Goal: Task Accomplishment & Management: Complete application form

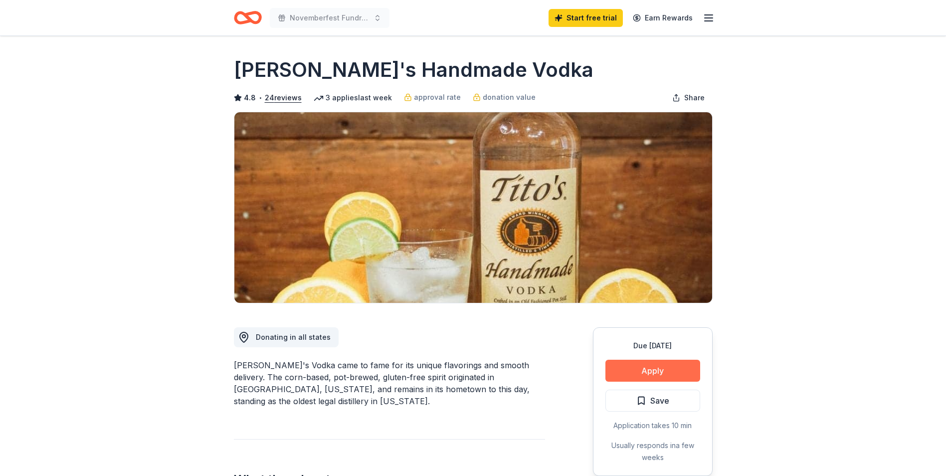
click at [643, 361] on button "Apply" at bounding box center [652, 370] width 95 height 22
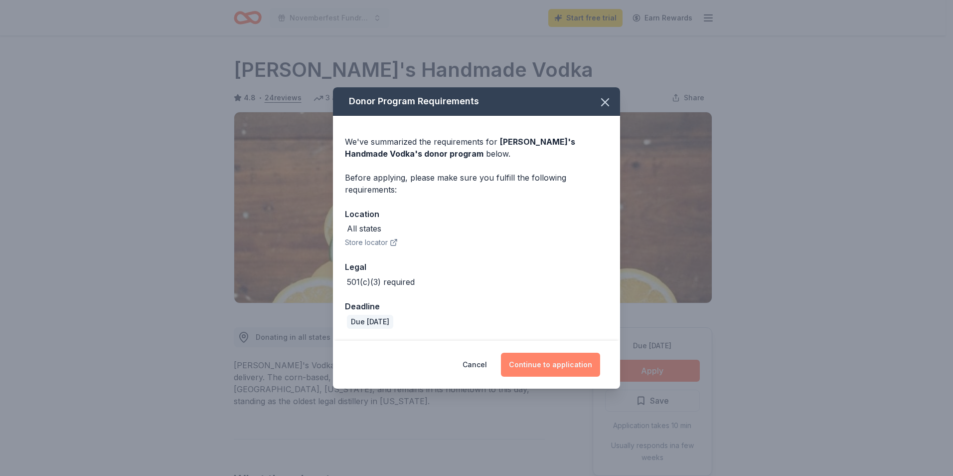
click at [548, 363] on button "Continue to application" at bounding box center [550, 364] width 99 height 24
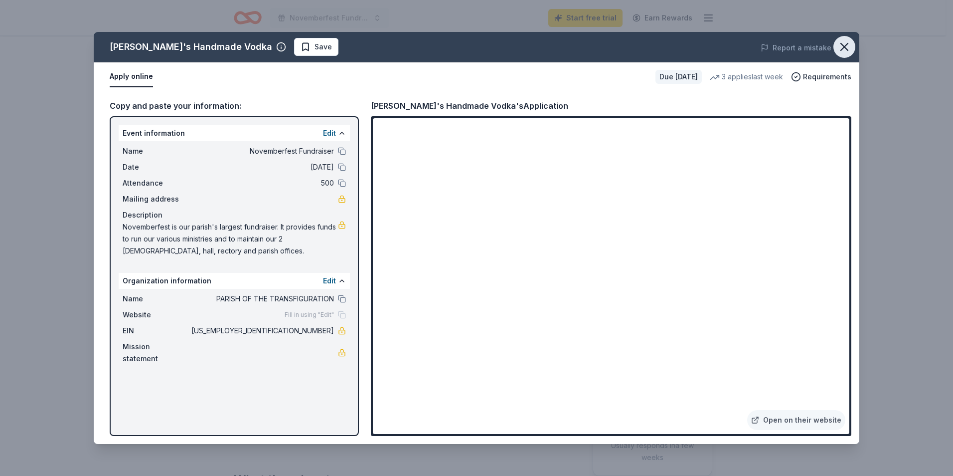
click at [842, 44] on icon "button" at bounding box center [844, 46] width 7 height 7
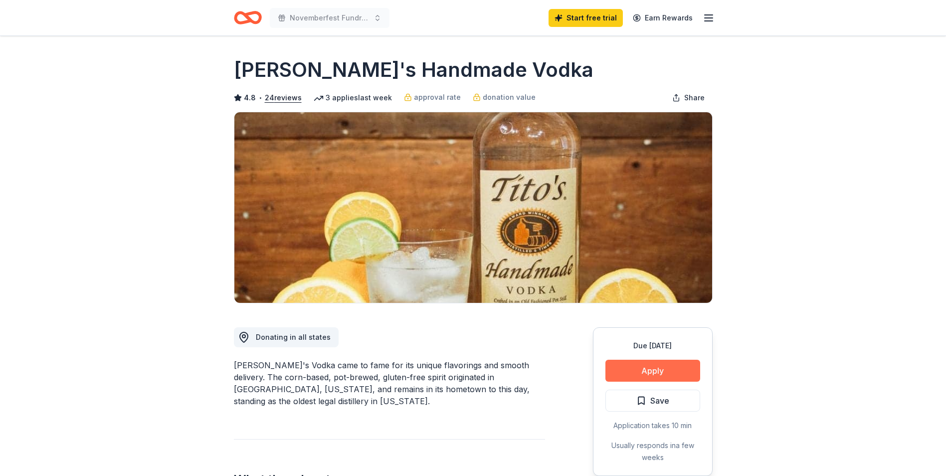
click at [646, 369] on button "Apply" at bounding box center [652, 370] width 95 height 22
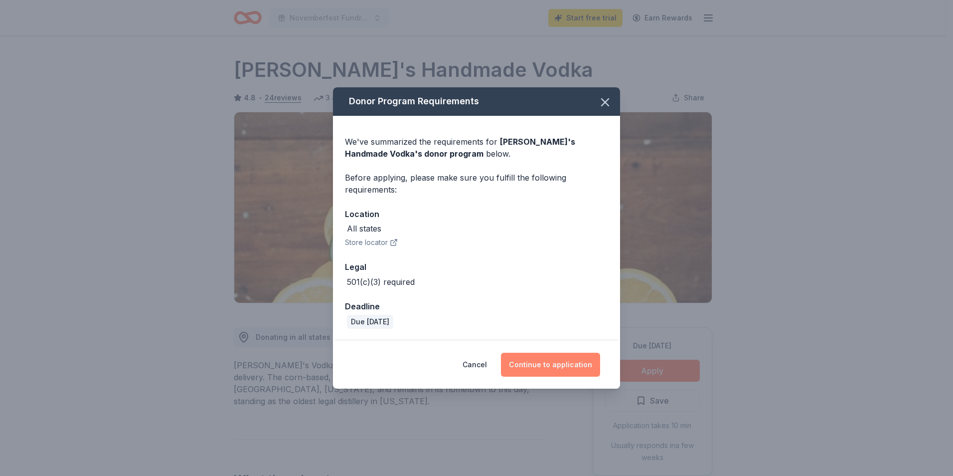
click at [556, 359] on button "Continue to application" at bounding box center [550, 364] width 99 height 24
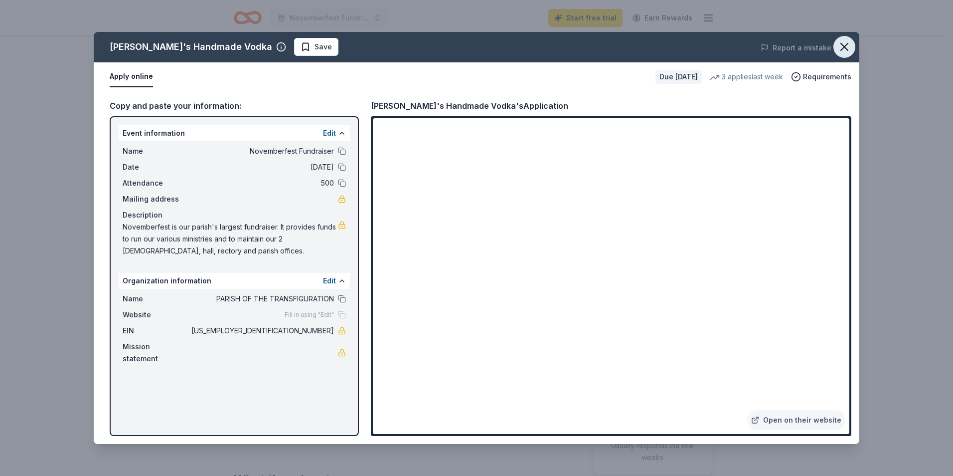
click at [843, 52] on icon "button" at bounding box center [845, 47] width 14 height 14
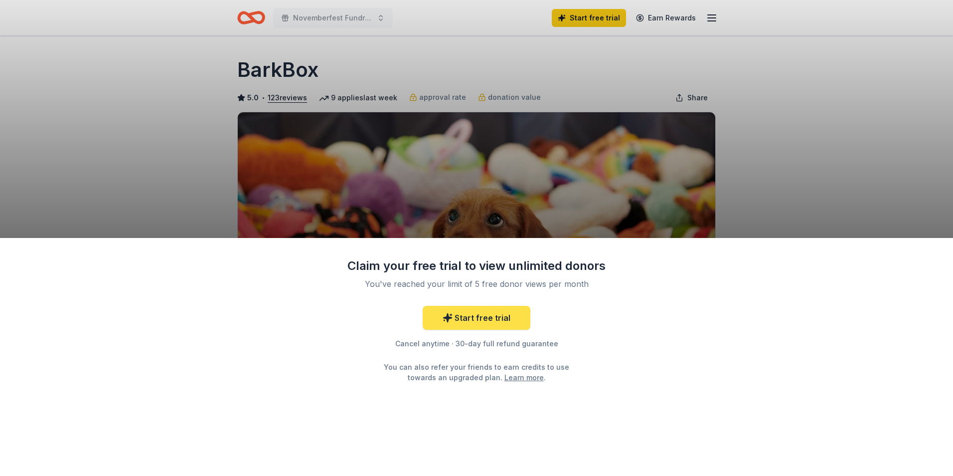
click at [508, 313] on link "Start free trial" at bounding box center [477, 318] width 108 height 24
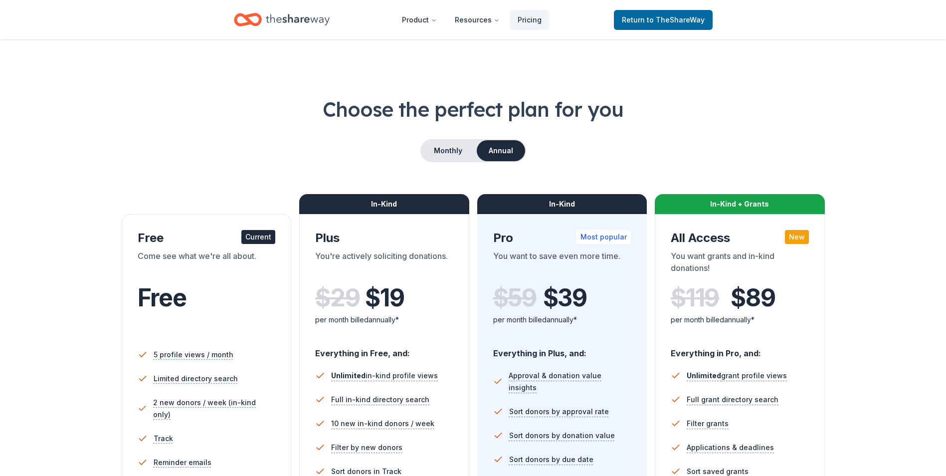
scroll to position [21, 0]
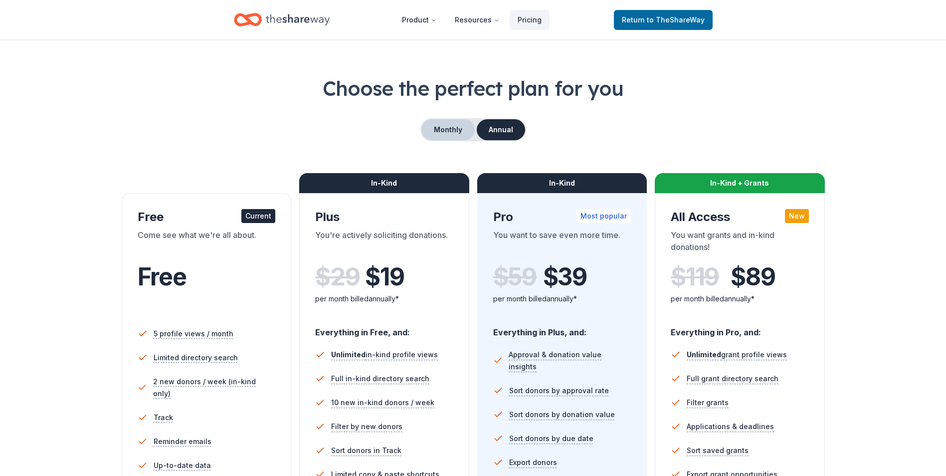
click at [465, 133] on button "Monthly" at bounding box center [447, 129] width 53 height 21
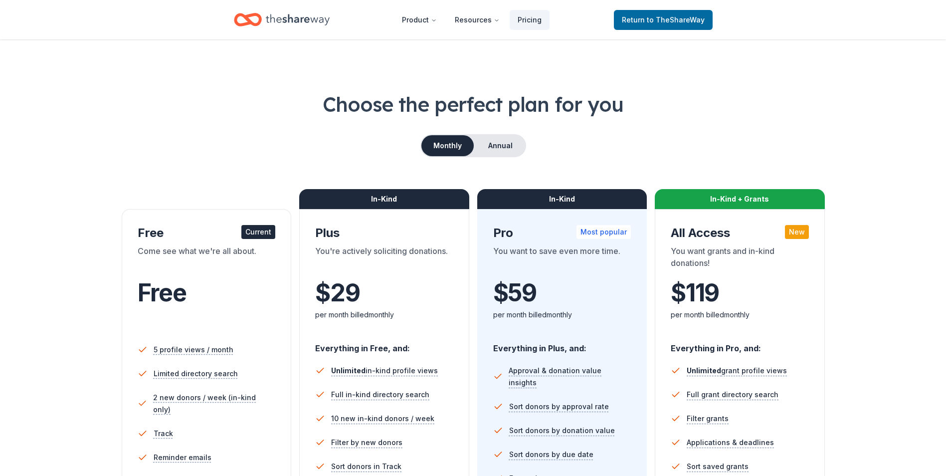
scroll to position [0, 0]
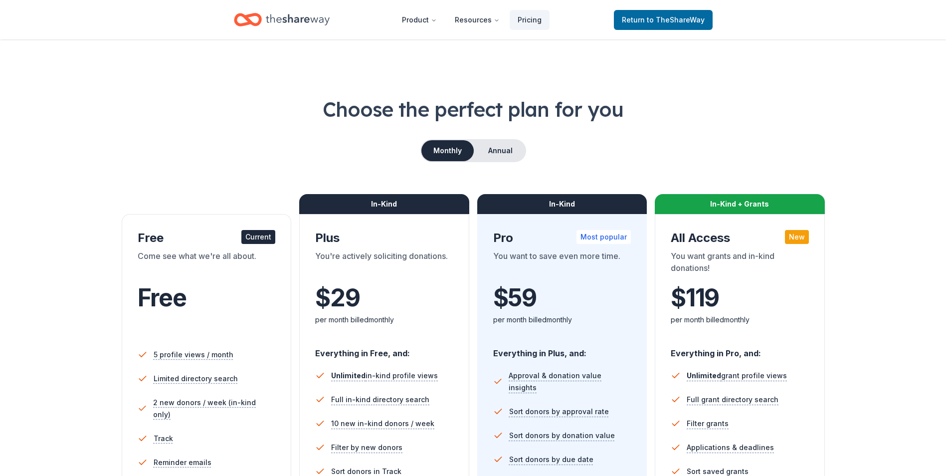
click at [283, 14] on icon "Home" at bounding box center [298, 19] width 64 height 20
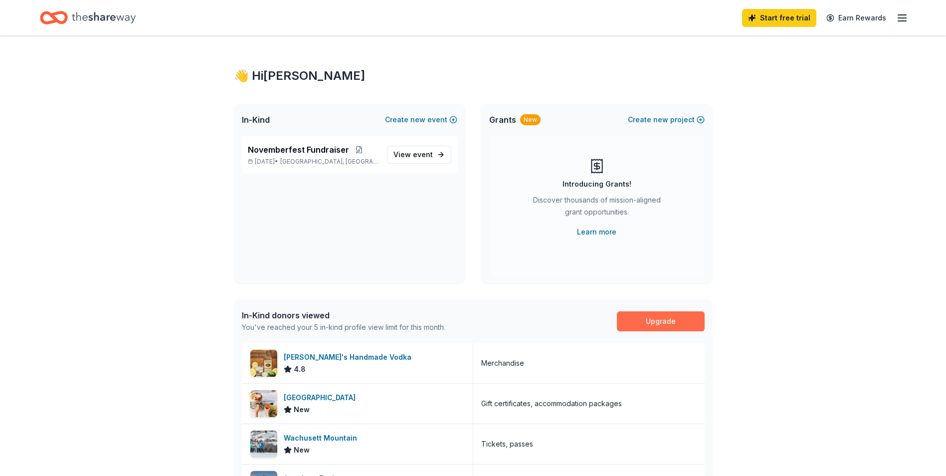
click at [671, 324] on link "Upgrade" at bounding box center [661, 321] width 88 height 20
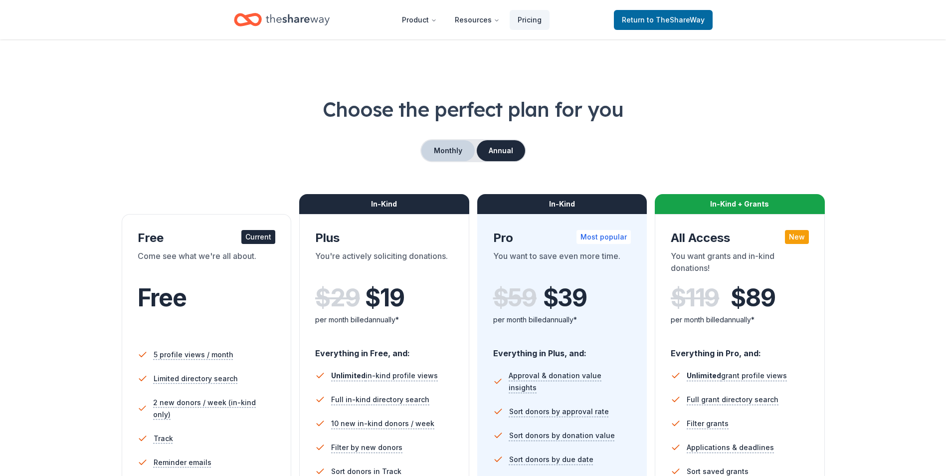
click at [460, 146] on button "Monthly" at bounding box center [447, 150] width 53 height 21
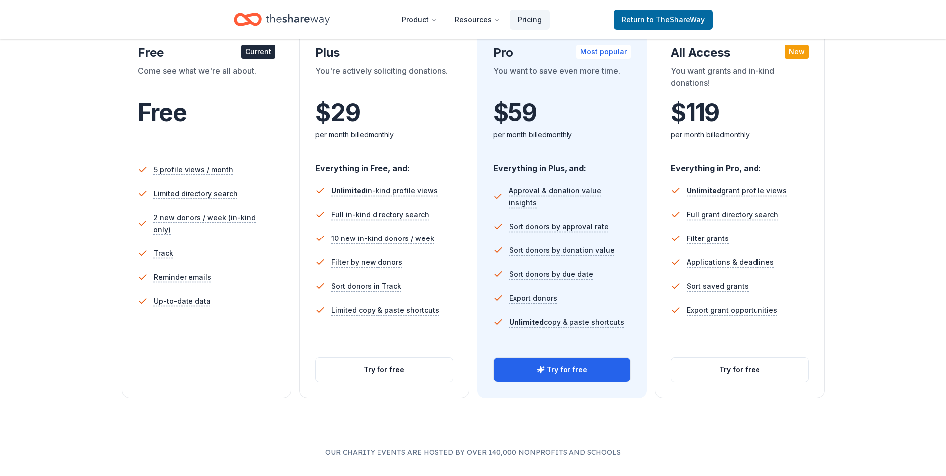
scroll to position [208, 0]
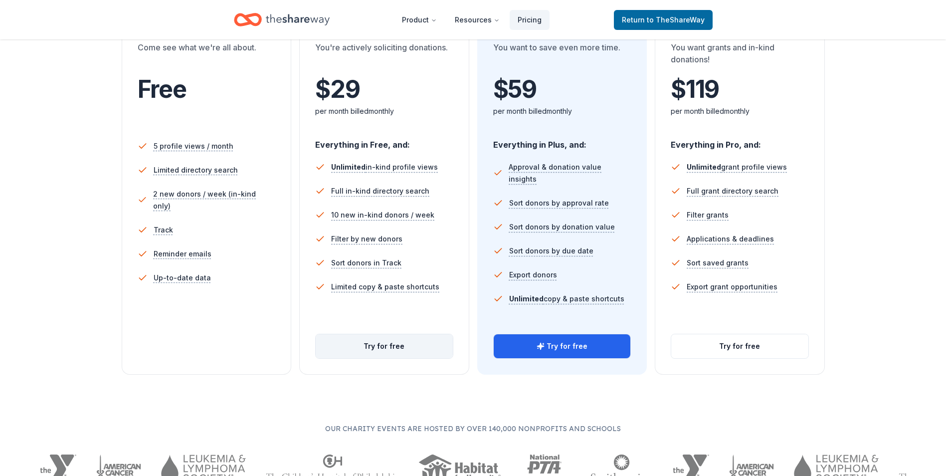
click at [410, 346] on button "Try for free" at bounding box center [384, 346] width 137 height 24
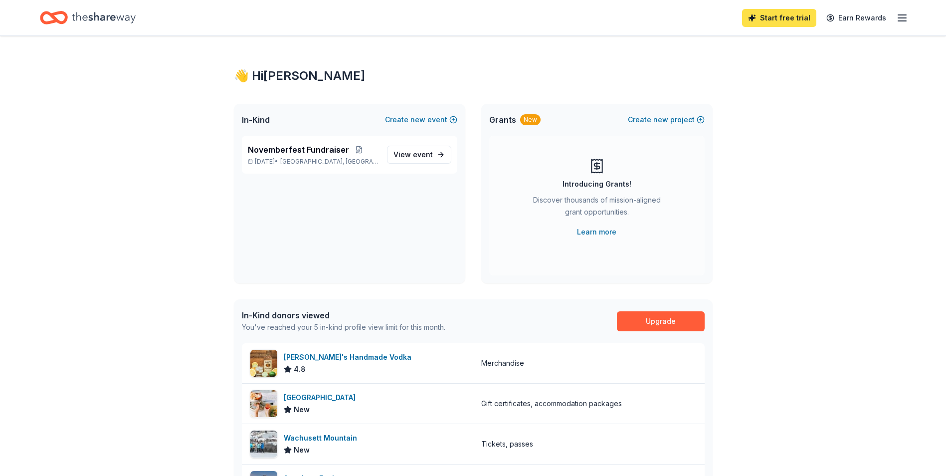
click at [809, 20] on link "Start free trial" at bounding box center [779, 18] width 74 height 18
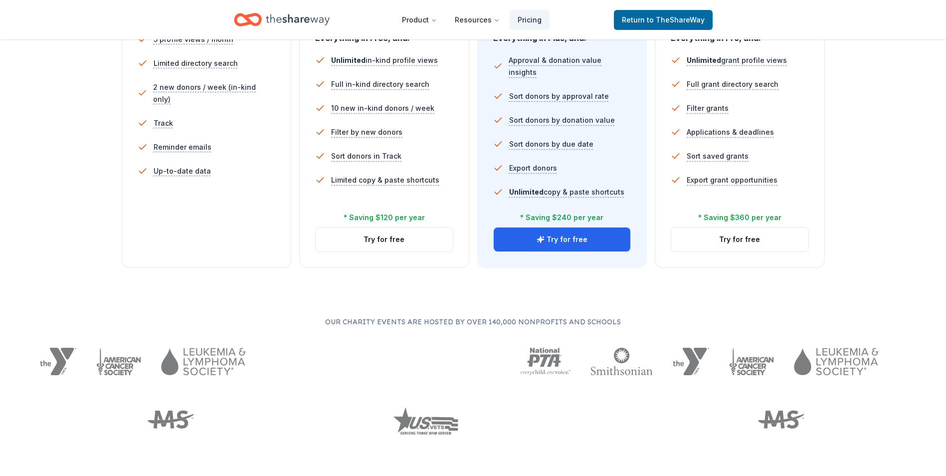
scroll to position [321, 0]
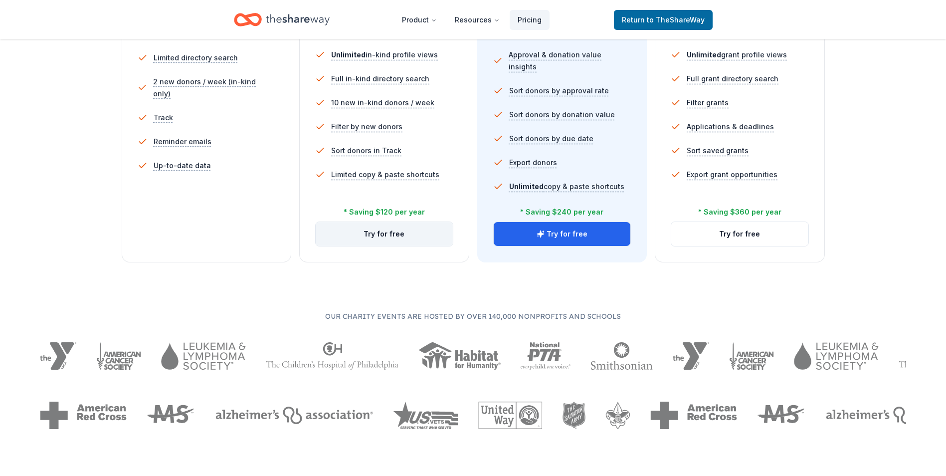
click at [385, 233] on button "Try for free" at bounding box center [384, 234] width 137 height 24
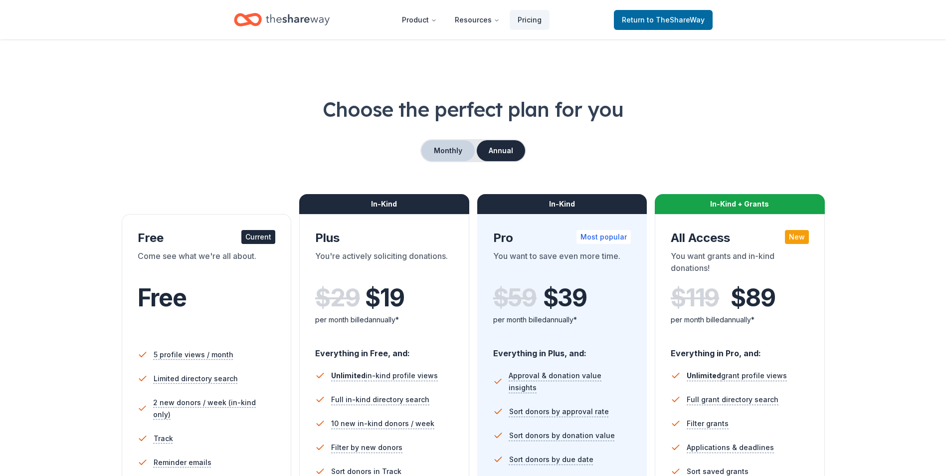
click at [449, 152] on button "Monthly" at bounding box center [447, 150] width 53 height 21
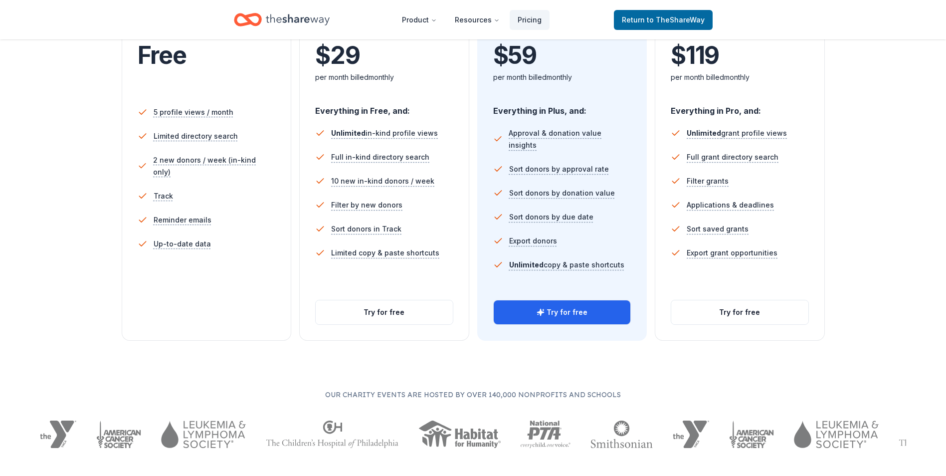
scroll to position [349, 0]
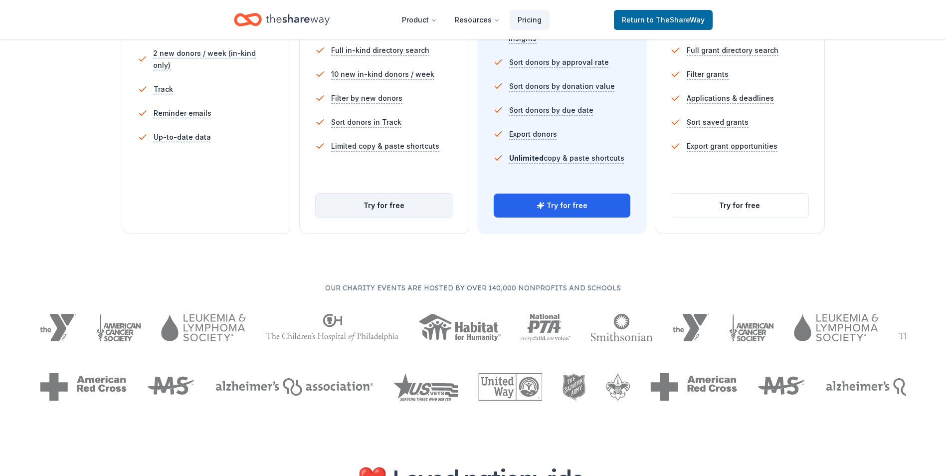
click at [432, 205] on button "Try for free" at bounding box center [384, 205] width 137 height 24
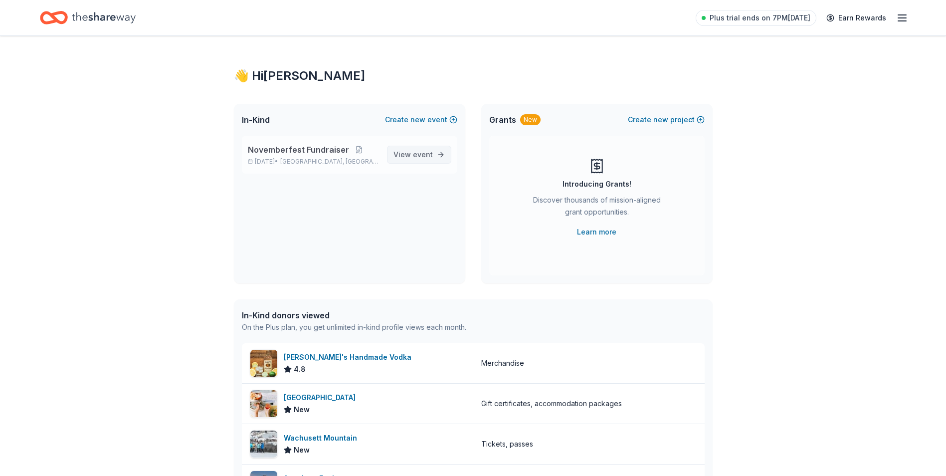
click at [431, 157] on span "event" at bounding box center [423, 154] width 20 height 8
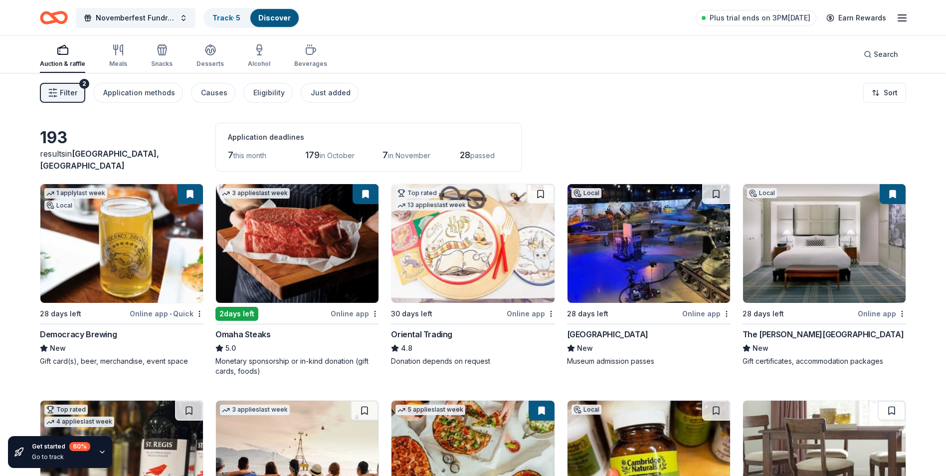
click at [329, 314] on div "2 days left" at bounding box center [271, 313] width 113 height 12
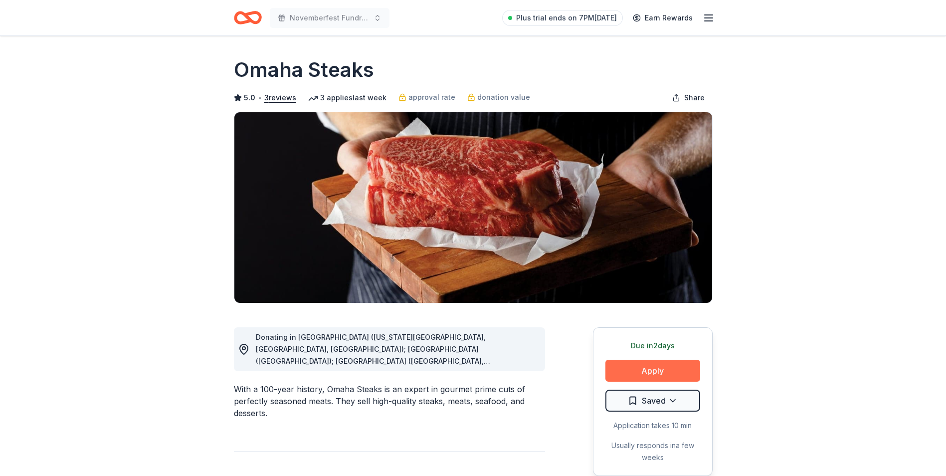
click at [658, 372] on button "Apply" at bounding box center [652, 370] width 95 height 22
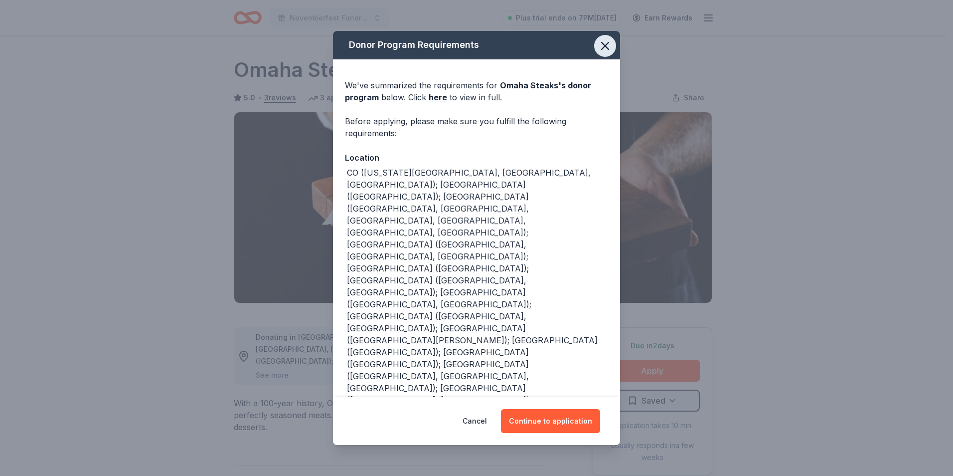
click at [602, 44] on icon "button" at bounding box center [605, 46] width 14 height 14
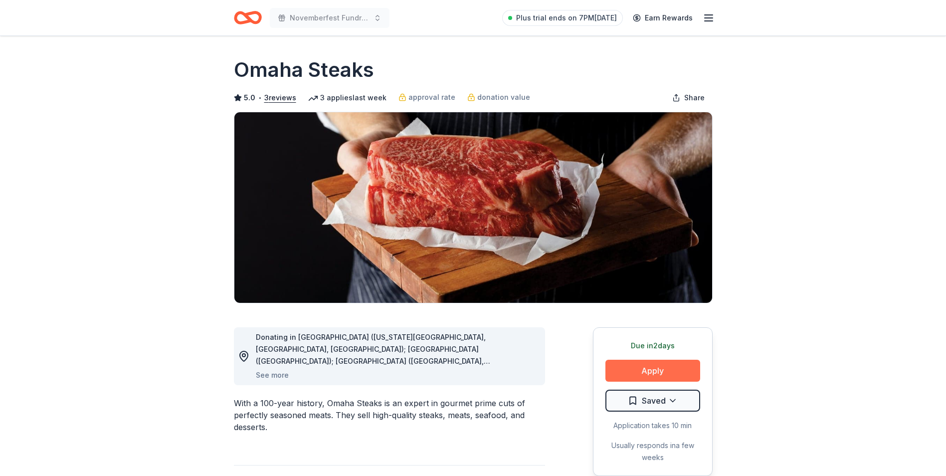
click at [654, 365] on button "Apply" at bounding box center [652, 370] width 95 height 22
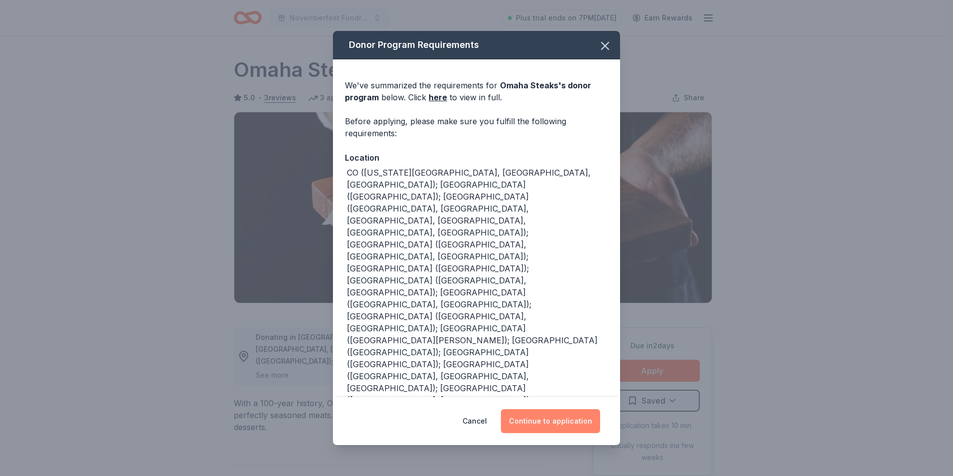
click at [567, 414] on button "Continue to application" at bounding box center [550, 421] width 99 height 24
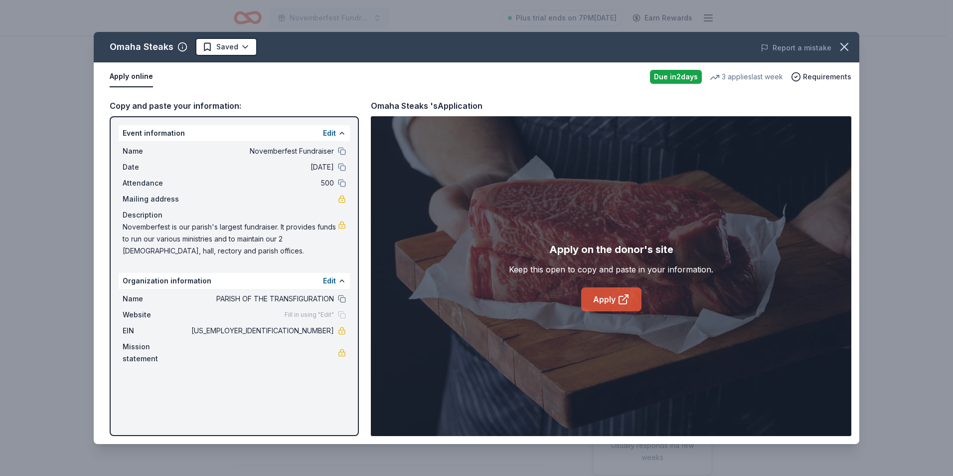
click at [607, 295] on link "Apply" at bounding box center [611, 299] width 60 height 24
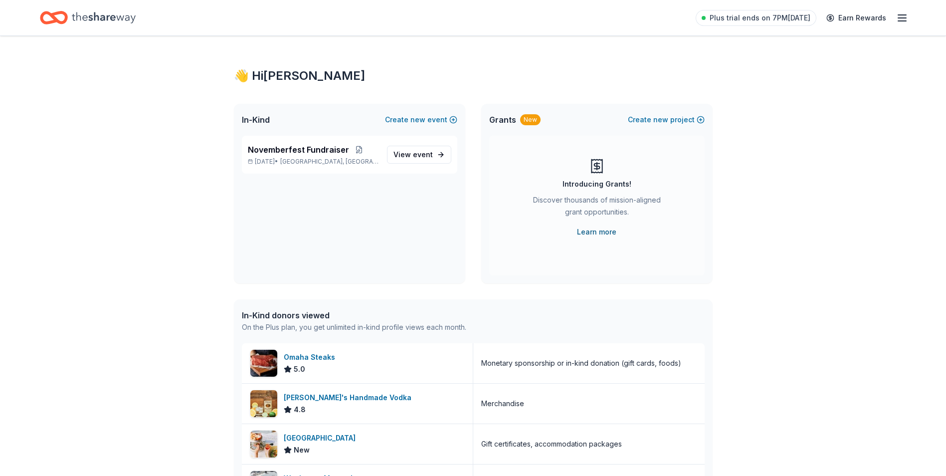
click at [600, 230] on link "Learn more" at bounding box center [596, 232] width 39 height 12
click at [103, 13] on icon "Home" at bounding box center [104, 17] width 64 height 20
click at [56, 17] on icon "Home" at bounding box center [54, 17] width 28 height 23
click at [900, 18] on line "button" at bounding box center [902, 18] width 8 height 0
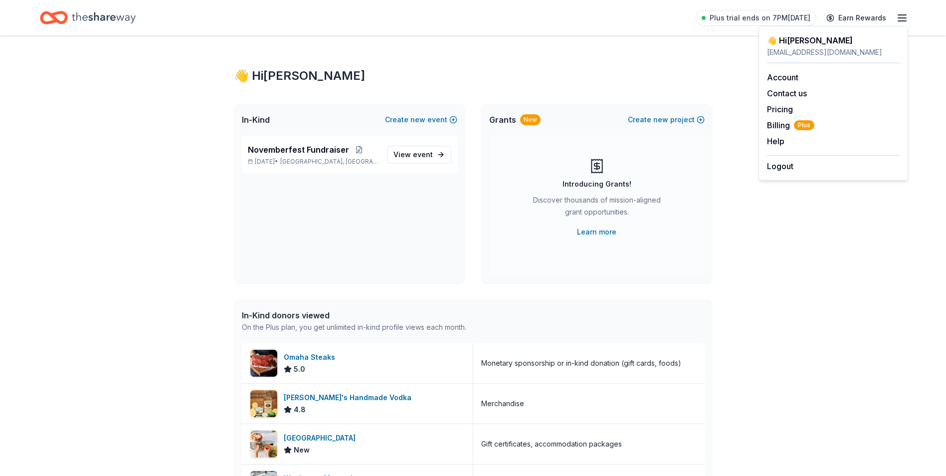
click at [903, 15] on icon "button" at bounding box center [902, 18] width 12 height 12
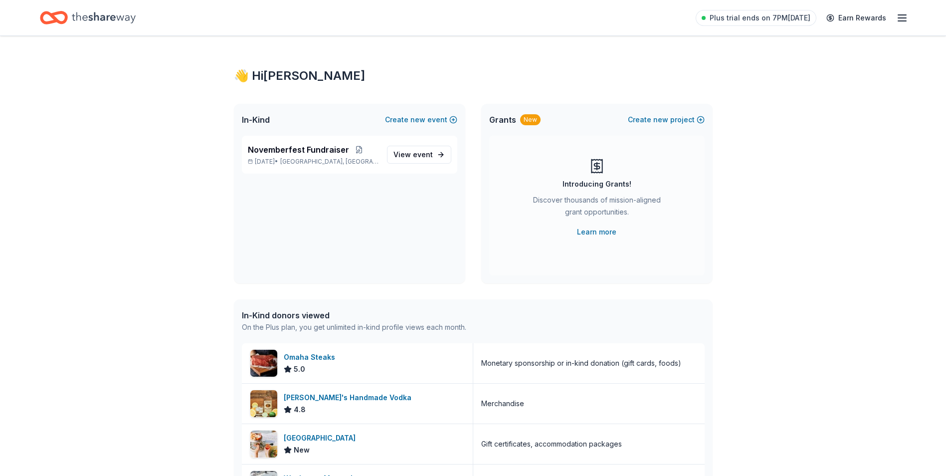
click at [111, 19] on icon "Home" at bounding box center [104, 17] width 64 height 11
click at [56, 14] on icon "Home" at bounding box center [58, 17] width 15 height 10
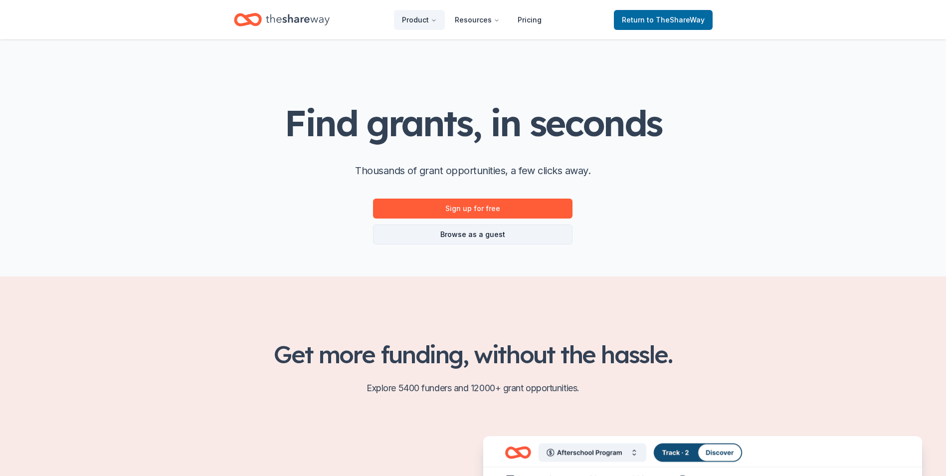
click at [523, 233] on link "Browse as a guest" at bounding box center [472, 234] width 199 height 20
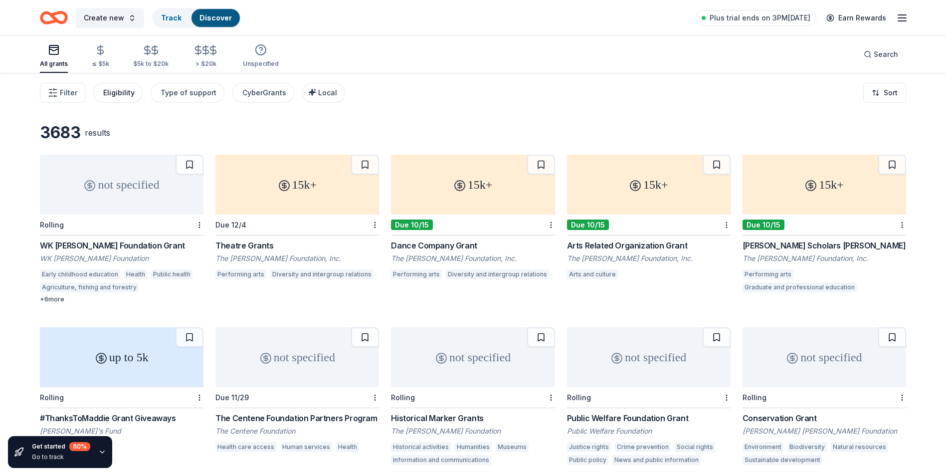
click at [123, 92] on div "Eligibility" at bounding box center [118, 93] width 31 height 12
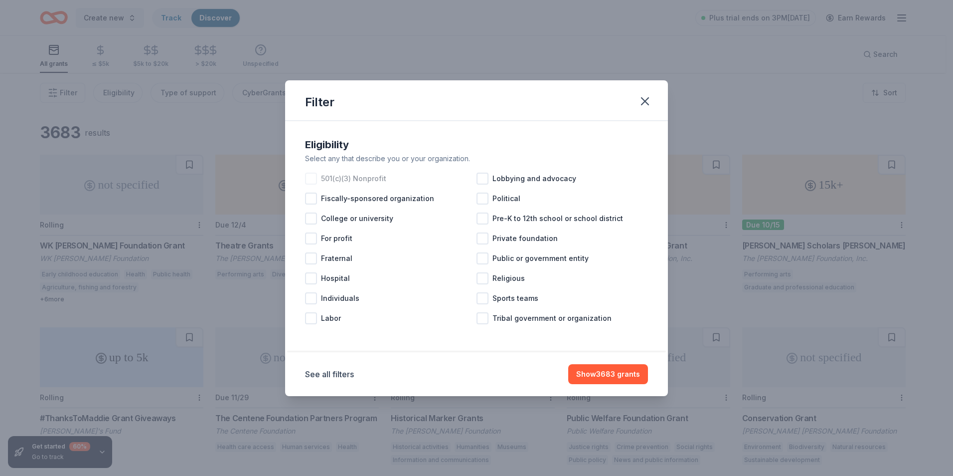
click at [308, 179] on div at bounding box center [311, 178] width 12 height 12
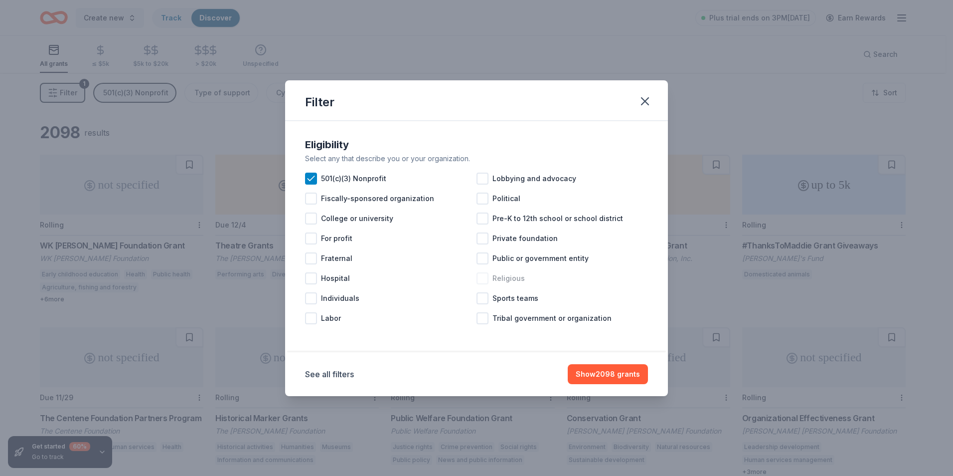
click at [487, 278] on div at bounding box center [483, 278] width 12 height 12
click at [352, 374] on button "See all filters" at bounding box center [329, 374] width 49 height 12
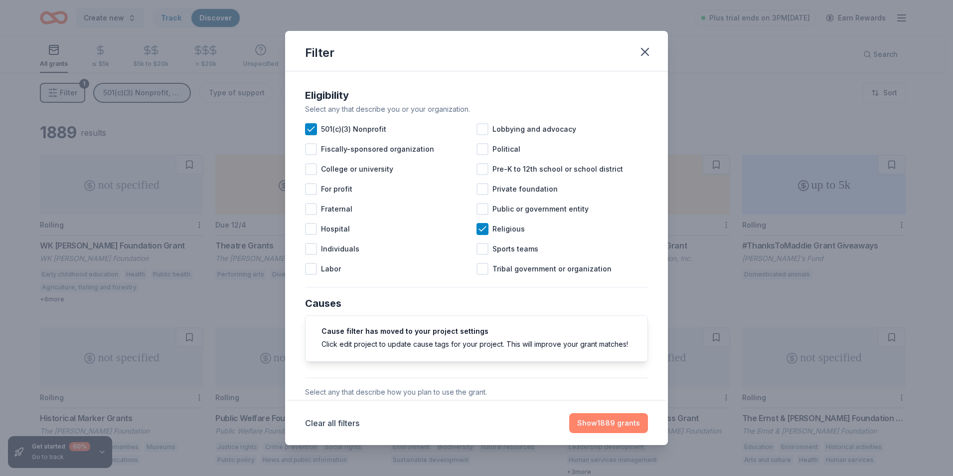
click at [615, 420] on button "Show 1889 grants" at bounding box center [608, 423] width 79 height 20
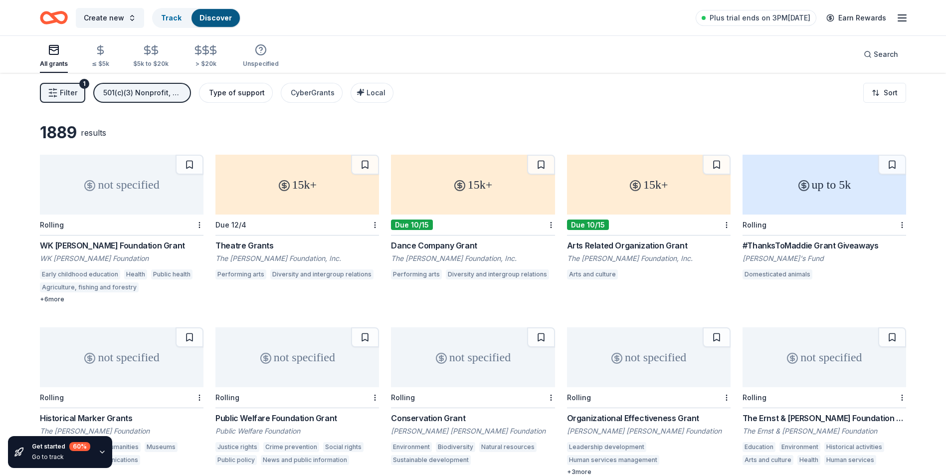
click at [257, 94] on div "Type of support" at bounding box center [237, 93] width 56 height 12
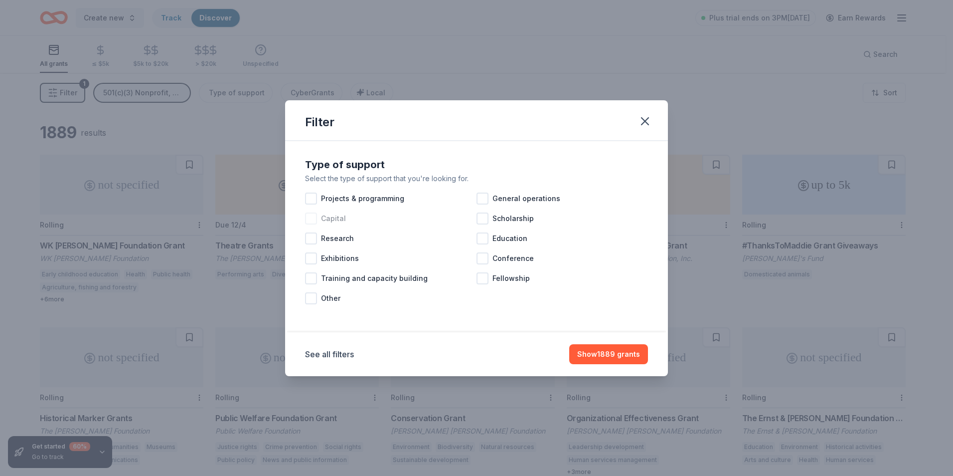
click at [315, 220] on div at bounding box center [311, 218] width 12 height 12
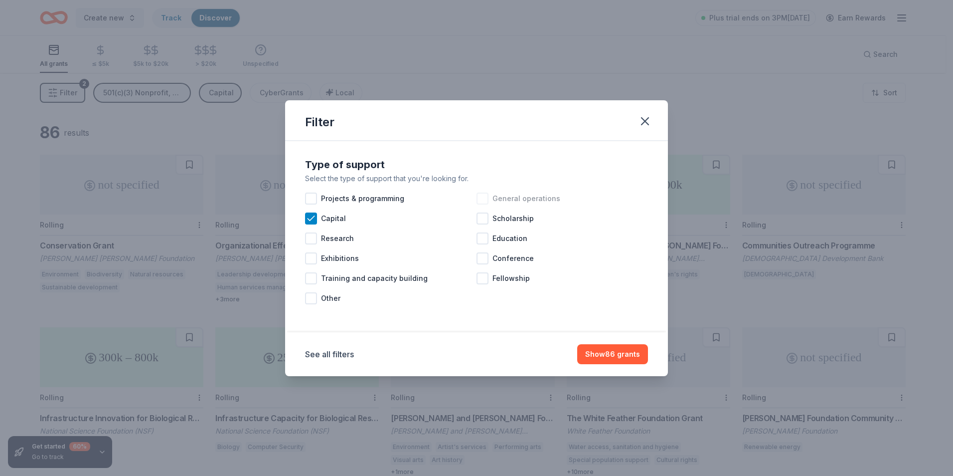
click at [478, 200] on div at bounding box center [483, 198] width 12 height 12
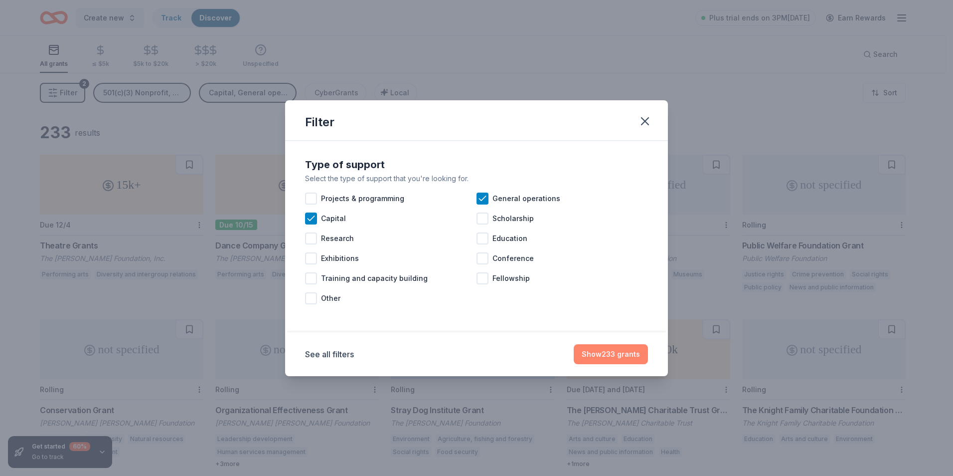
click at [624, 348] on button "Show 233 grants" at bounding box center [611, 354] width 74 height 20
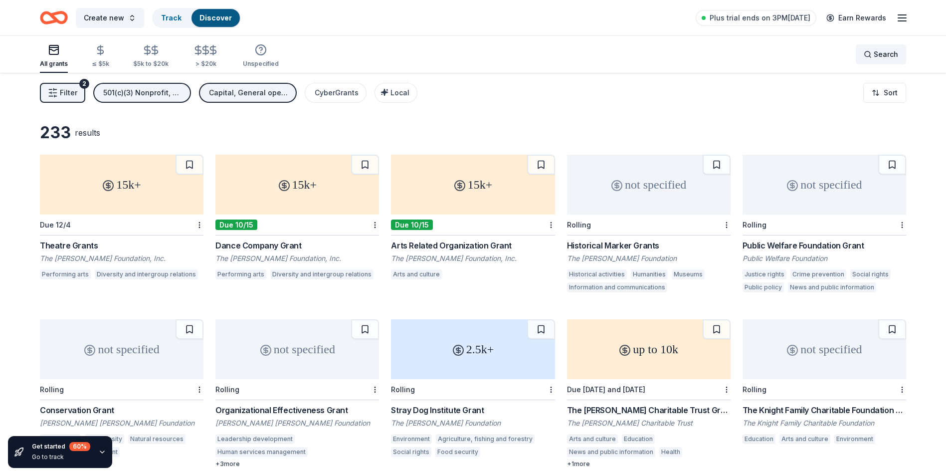
click at [866, 52] on div "Search" at bounding box center [880, 54] width 34 height 12
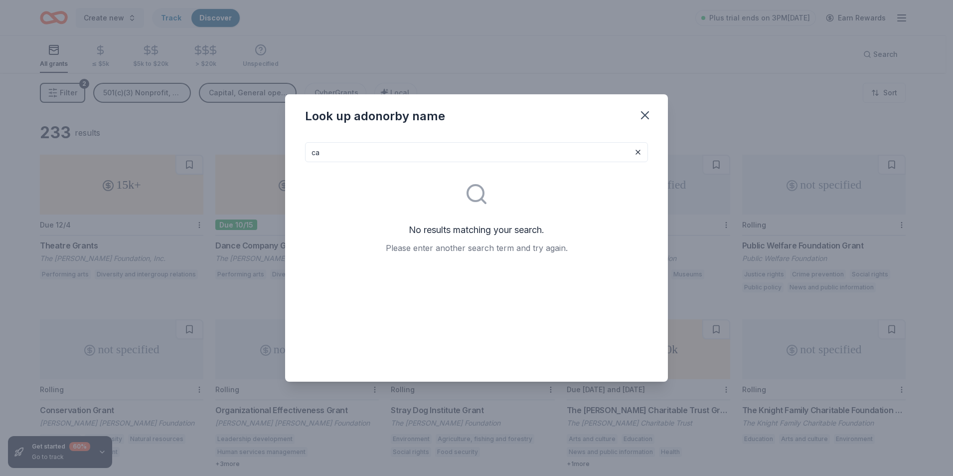
type input "c"
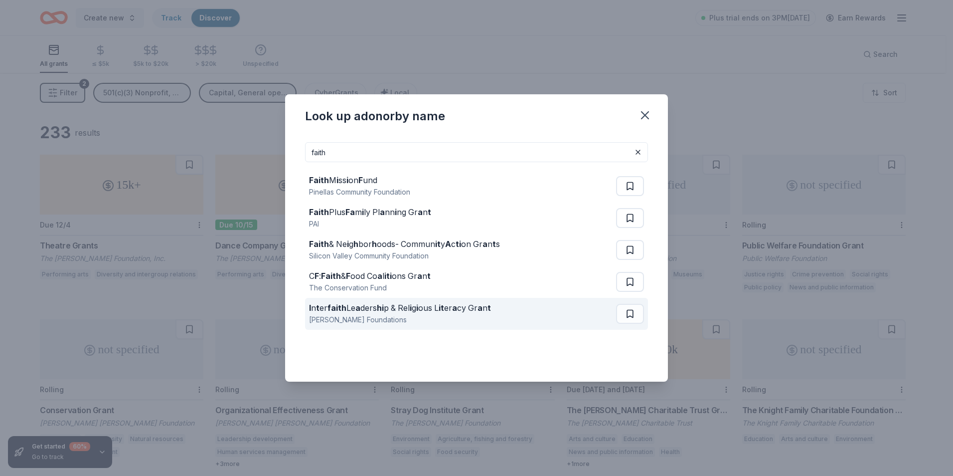
type input "faith"
click at [549, 314] on div "I n t er faith Le a ders hi p & Rel i g i ous L it er a cy Gr a n t Arthur Vini…" at bounding box center [462, 314] width 307 height 32
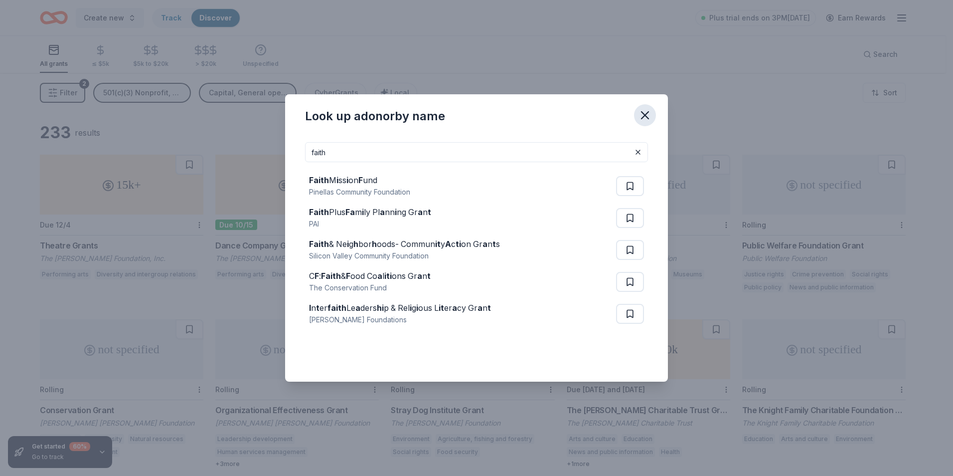
click at [650, 117] on icon "button" at bounding box center [645, 115] width 14 height 14
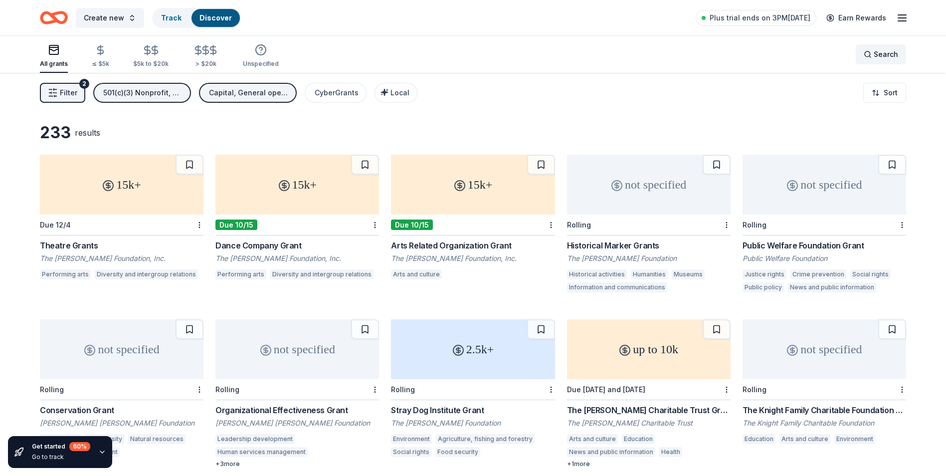
click at [880, 51] on span "Search" at bounding box center [885, 54] width 24 height 12
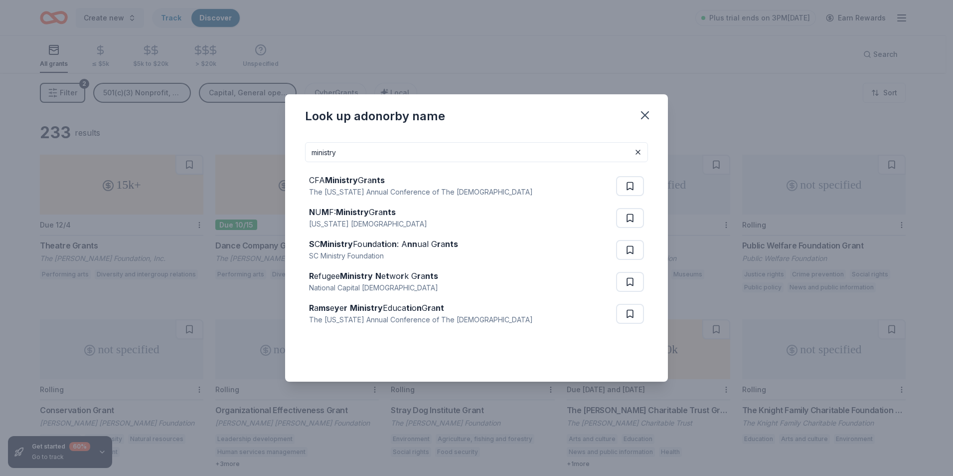
drag, startPoint x: 387, startPoint y: 151, endPoint x: 251, endPoint y: 157, distance: 136.2
click at [251, 157] on div "Look up a donor by name ministry CFA Ministry G r a nts The Kentucky Annual Con…" at bounding box center [476, 238] width 953 height 476
type input "ministry"
click at [645, 115] on icon "button" at bounding box center [645, 115] width 7 height 7
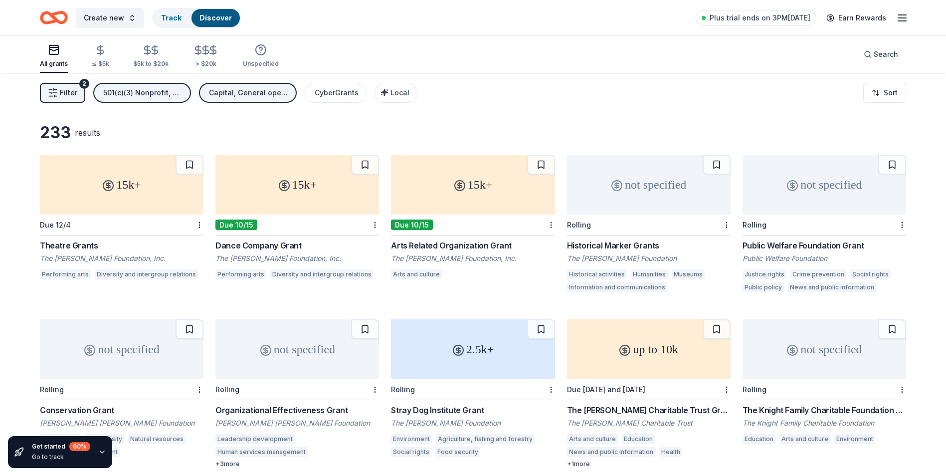
click at [171, 87] on div "501(c)(3) Nonprofit, Religious" at bounding box center [143, 93] width 80 height 12
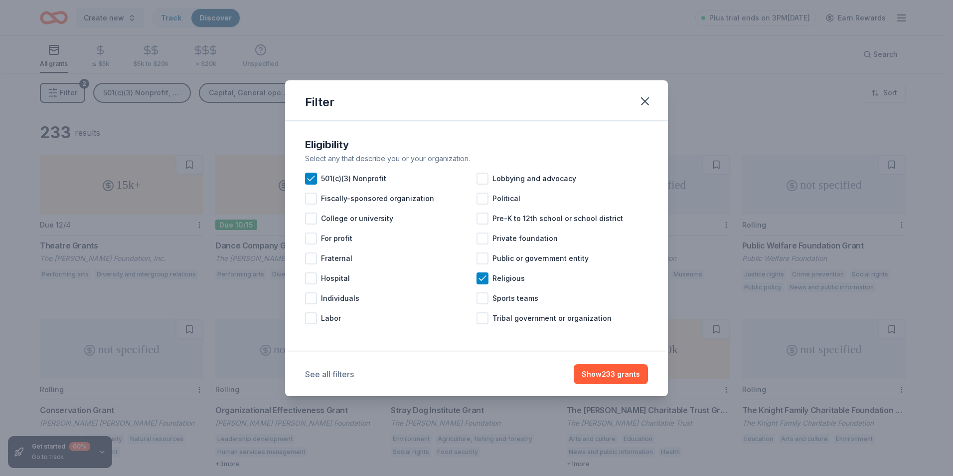
click at [326, 371] on button "See all filters" at bounding box center [329, 374] width 49 height 12
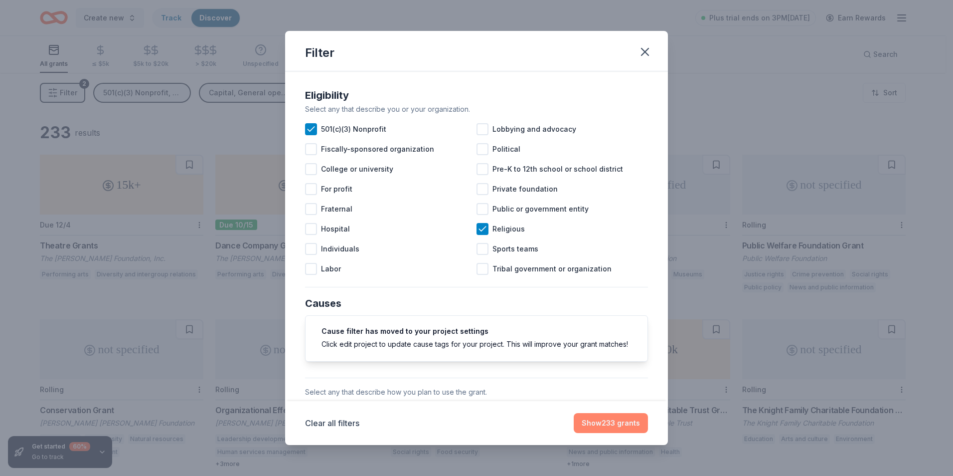
click at [623, 423] on button "Show 233 grants" at bounding box center [611, 423] width 74 height 20
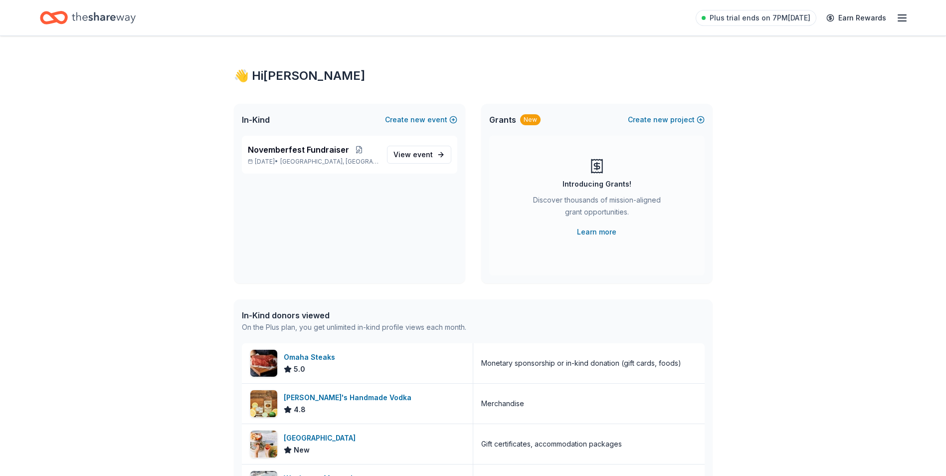
click at [80, 17] on icon "Home" at bounding box center [104, 17] width 64 height 20
click at [429, 155] on span "event" at bounding box center [423, 154] width 20 height 8
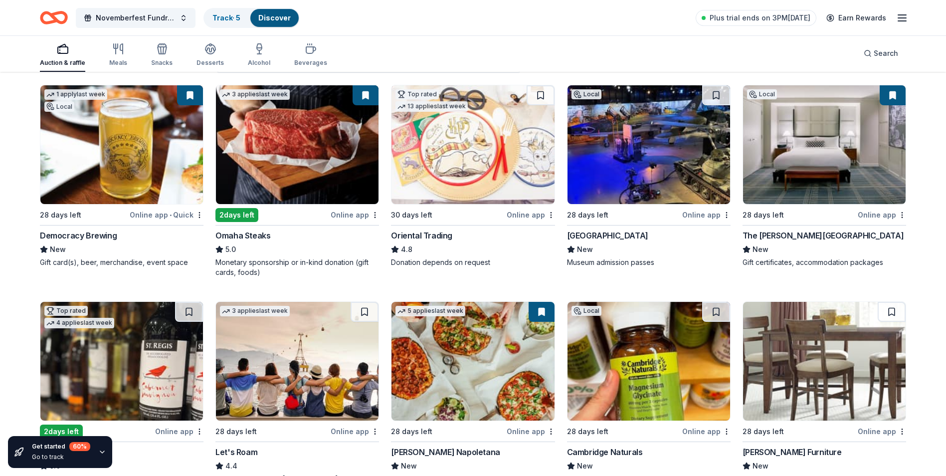
scroll to position [103, 0]
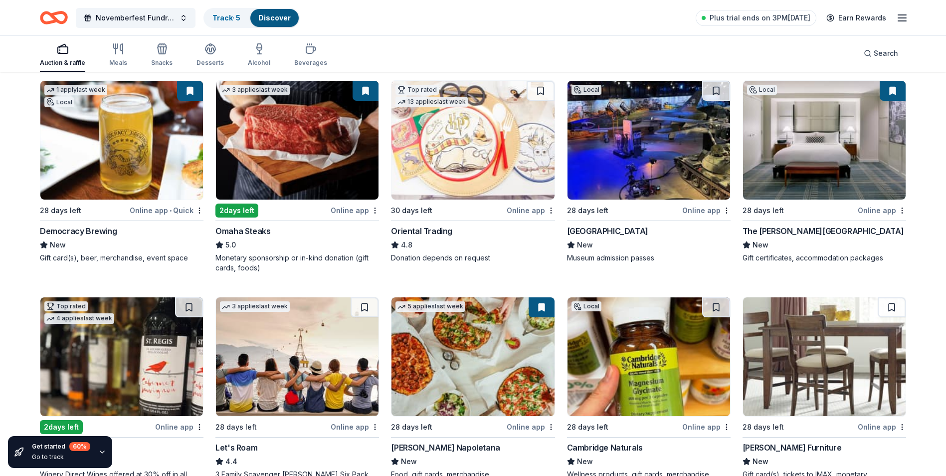
click at [798, 221] on div "Local 28 days left Online app The Charles Hotel New Gift certificates, accommod…" at bounding box center [824, 171] width 164 height 182
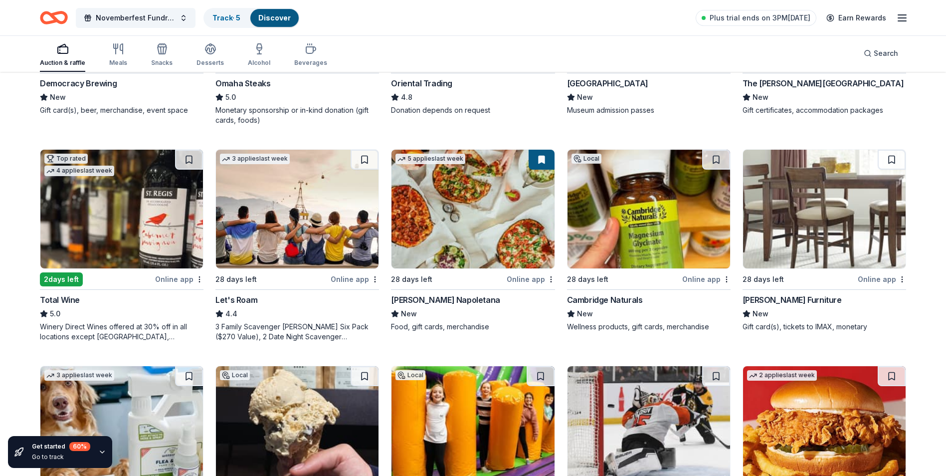
scroll to position [252, 0]
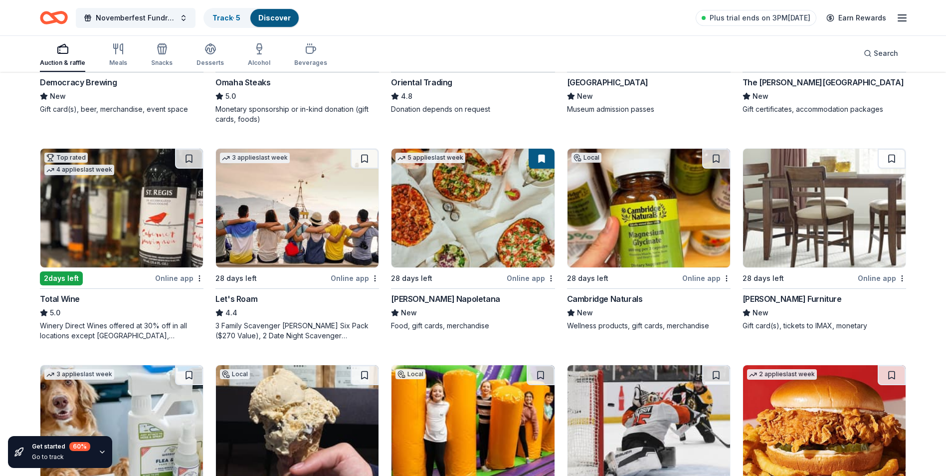
click at [56, 294] on div "Total Wine" at bounding box center [60, 299] width 40 height 12
click at [764, 300] on div "Jordan's Furniture" at bounding box center [791, 299] width 99 height 12
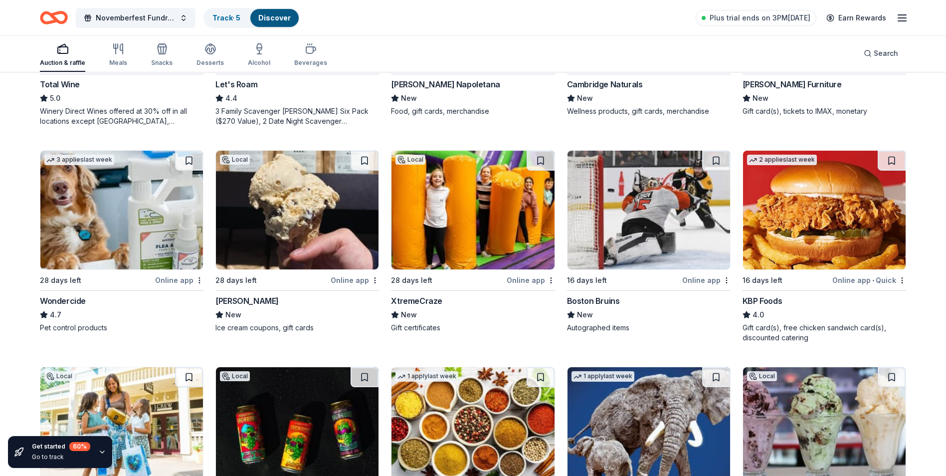
scroll to position [491, 0]
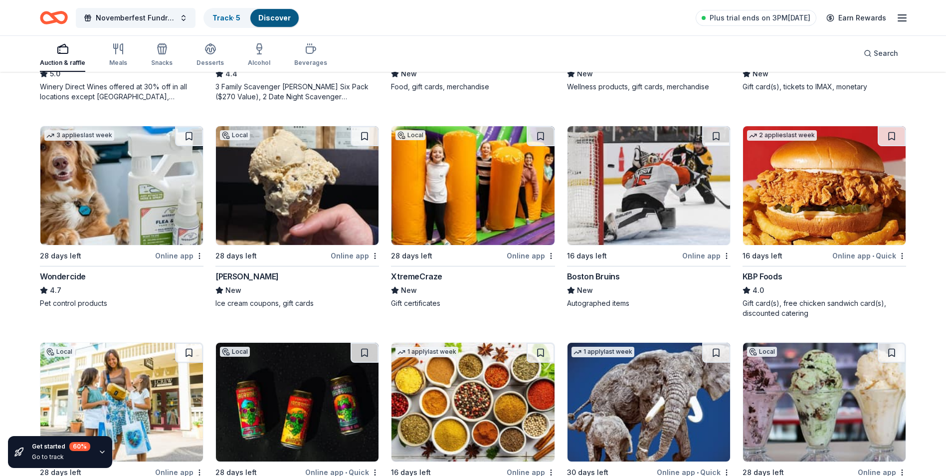
click at [242, 278] on div "J.P. Licks" at bounding box center [246, 276] width 63 height 12
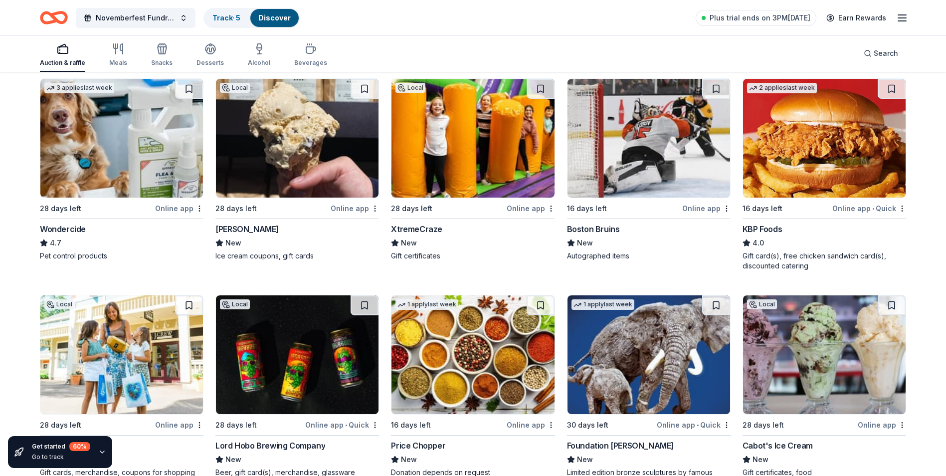
scroll to position [541, 0]
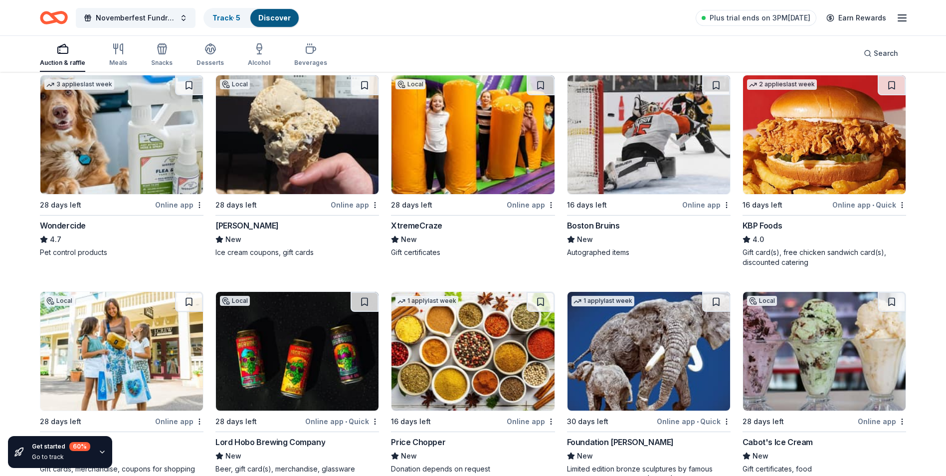
click at [634, 187] on img at bounding box center [648, 134] width 163 height 119
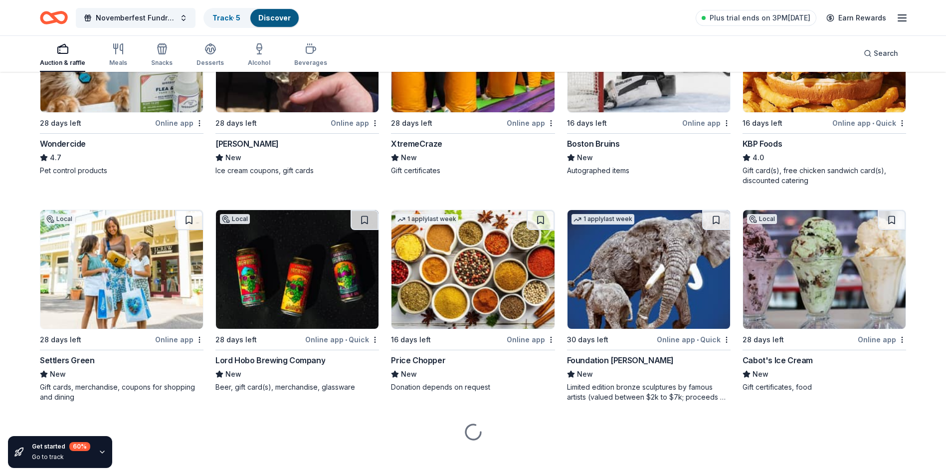
scroll to position [629, 0]
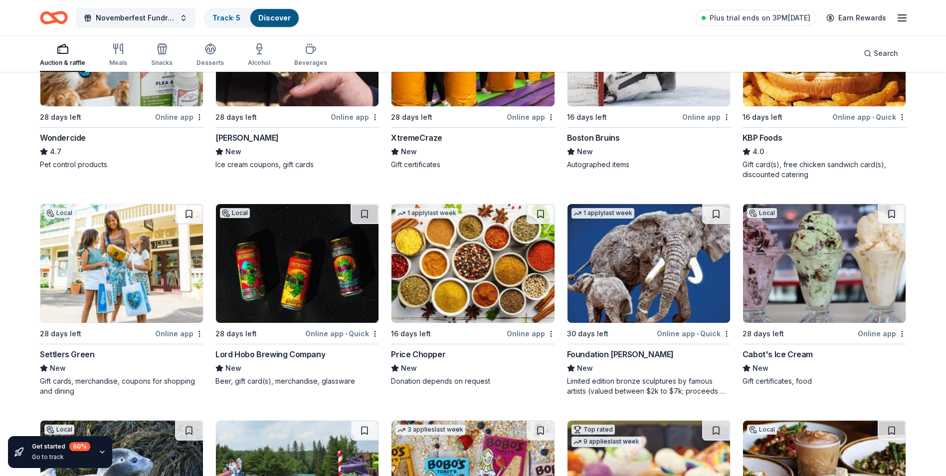
click at [296, 351] on div "Lord Hobo Brewing Company" at bounding box center [270, 354] width 110 height 12
click at [298, 353] on div "Lord Hobo Brewing Company" at bounding box center [270, 354] width 110 height 12
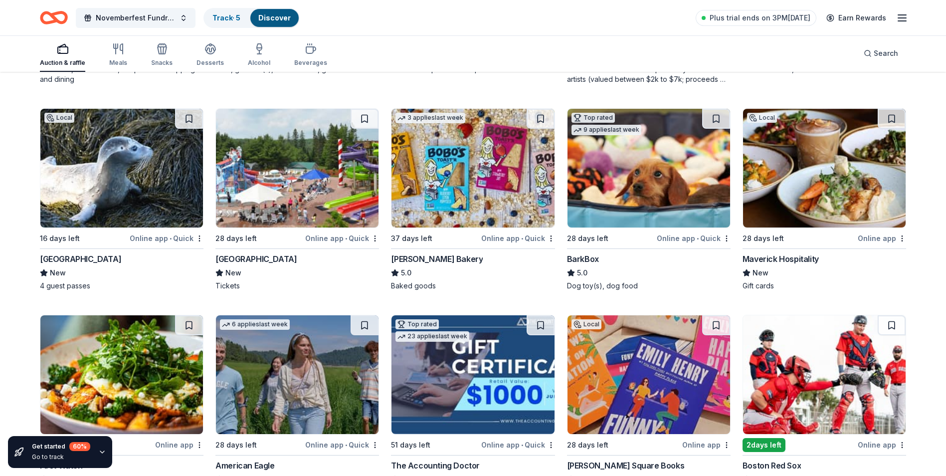
scroll to position [949, 0]
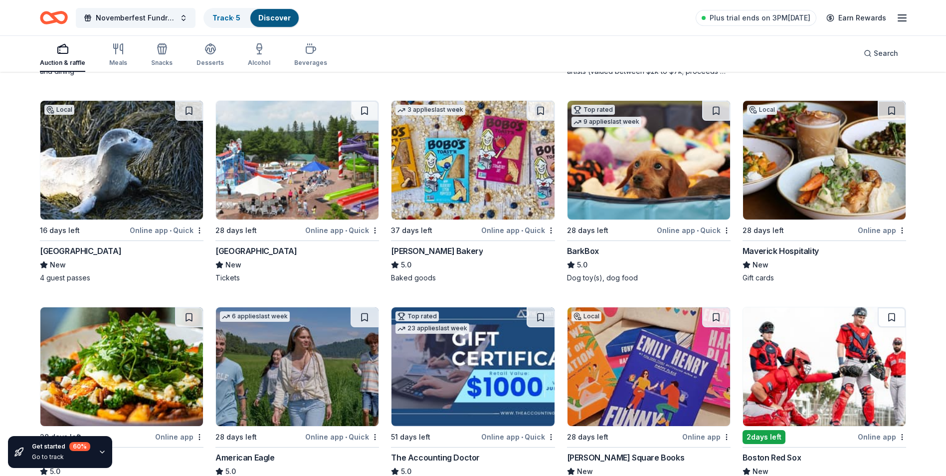
click at [102, 246] on div "Seacoast Science Center" at bounding box center [80, 251] width 81 height 12
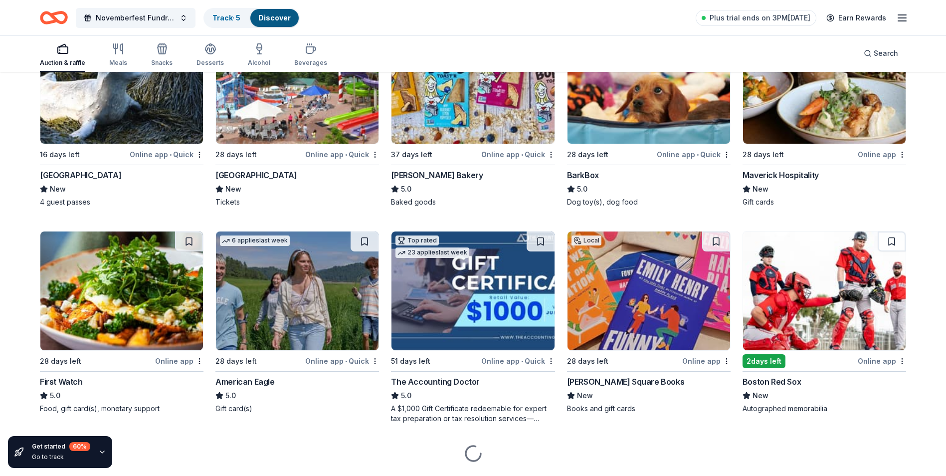
scroll to position [1052, 0]
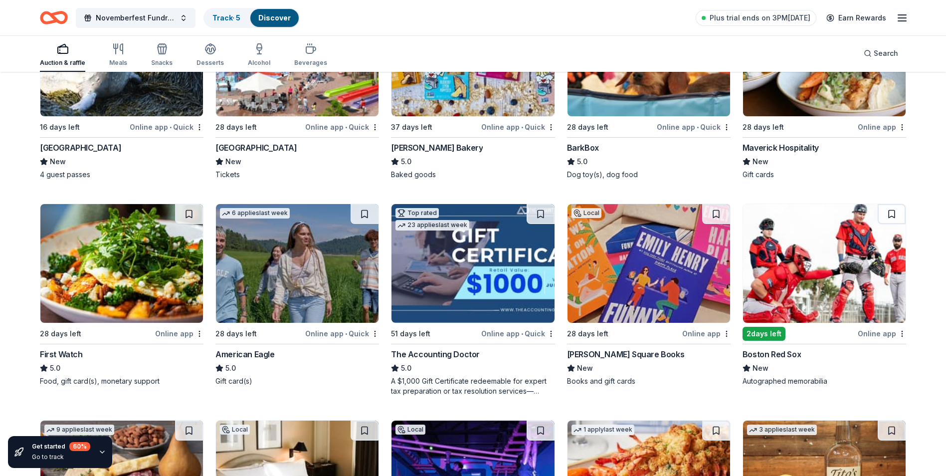
click at [766, 328] on div "2 days left" at bounding box center [763, 334] width 43 height 14
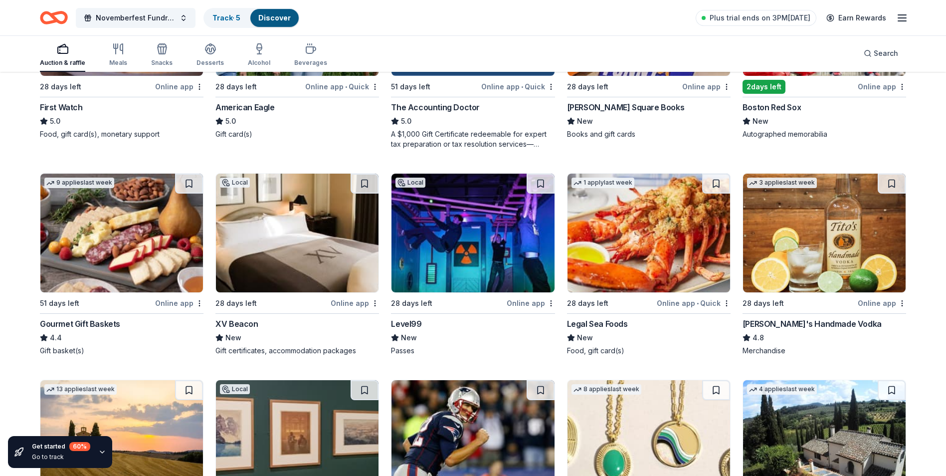
scroll to position [1380, 0]
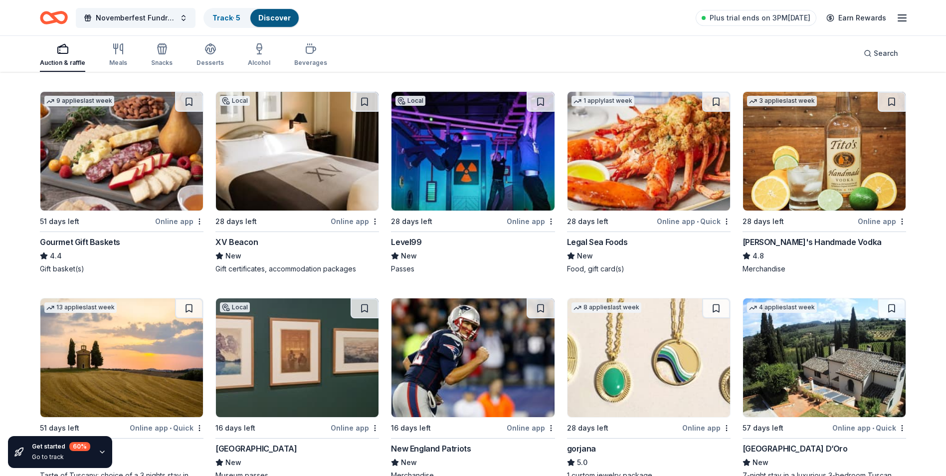
click at [230, 241] on div "XV Beacon" at bounding box center [236, 242] width 42 height 12
click at [412, 446] on div "New England Patriots" at bounding box center [431, 448] width 80 height 12
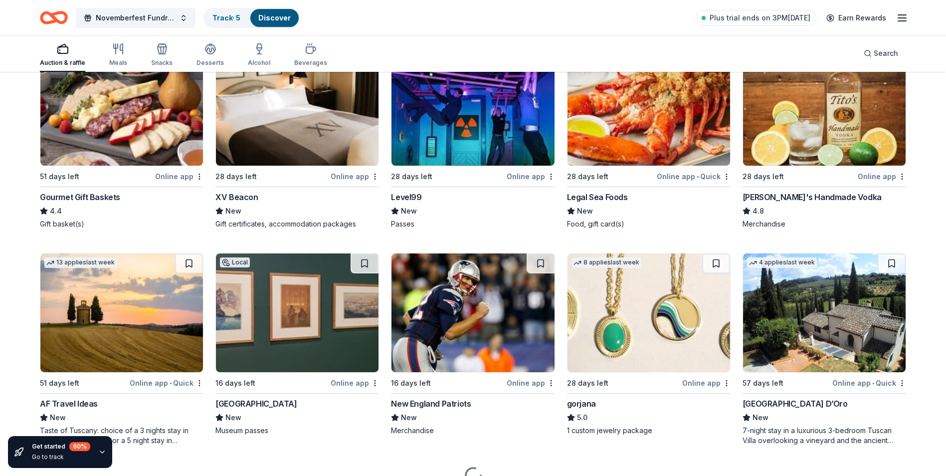
scroll to position [1475, 0]
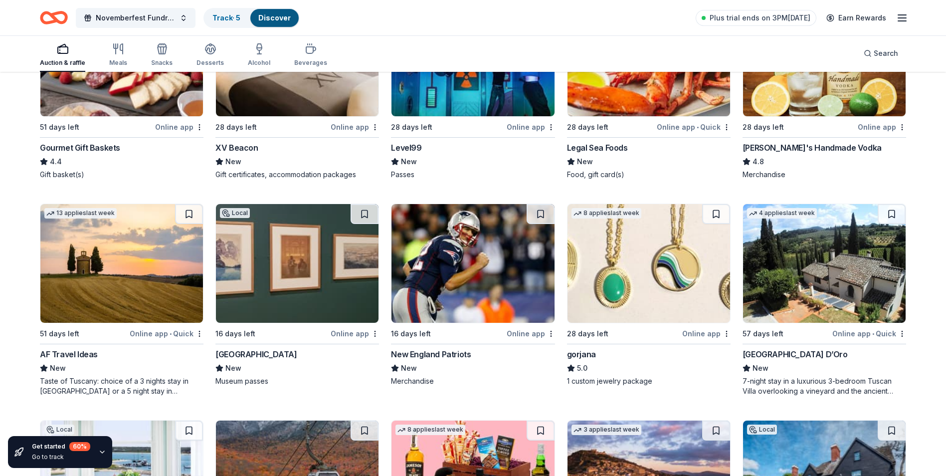
click at [809, 306] on img at bounding box center [824, 263] width 163 height 119
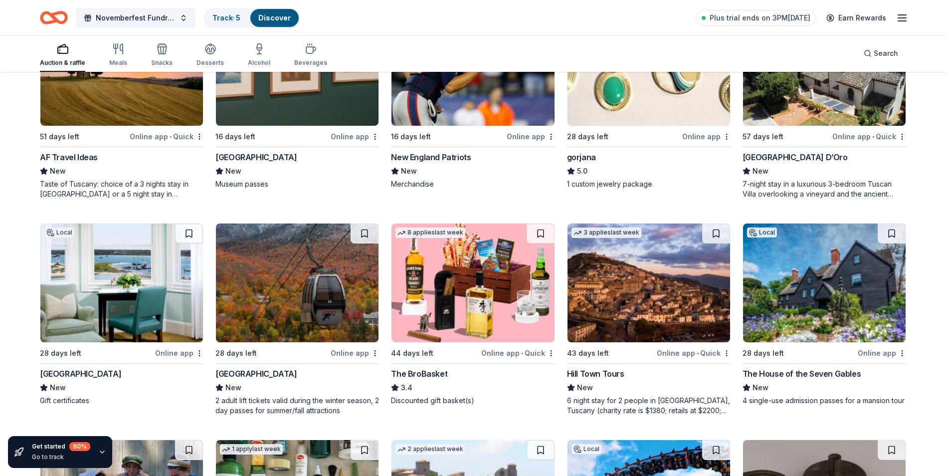
scroll to position [1695, 0]
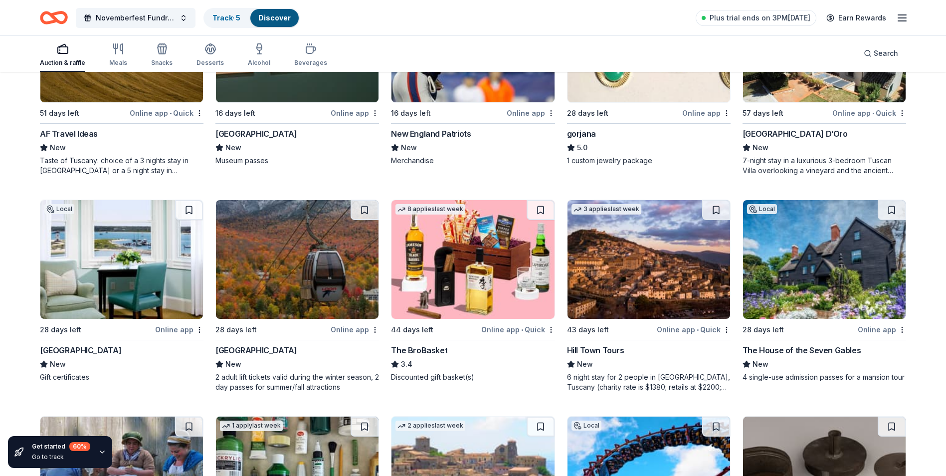
click at [79, 346] on div "Harbor View Hotel" at bounding box center [80, 350] width 81 height 12
click at [273, 343] on div "28 days left Online app Loon Mountain Resort New 2 adult lift tickets valid dur…" at bounding box center [297, 295] width 164 height 192
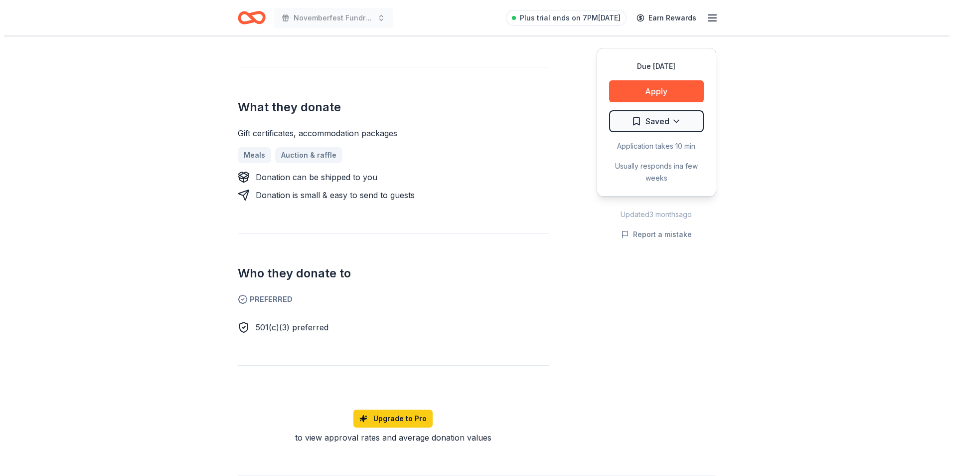
scroll to position [237, 0]
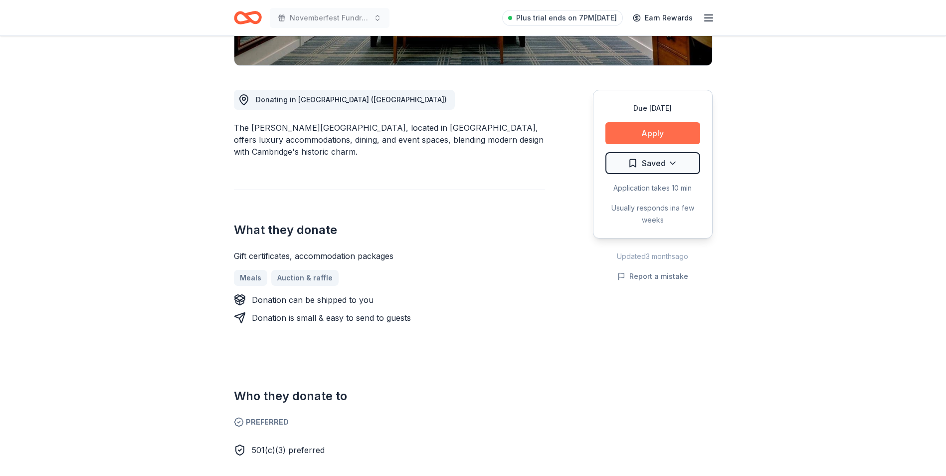
click at [651, 137] on button "Apply" at bounding box center [652, 133] width 95 height 22
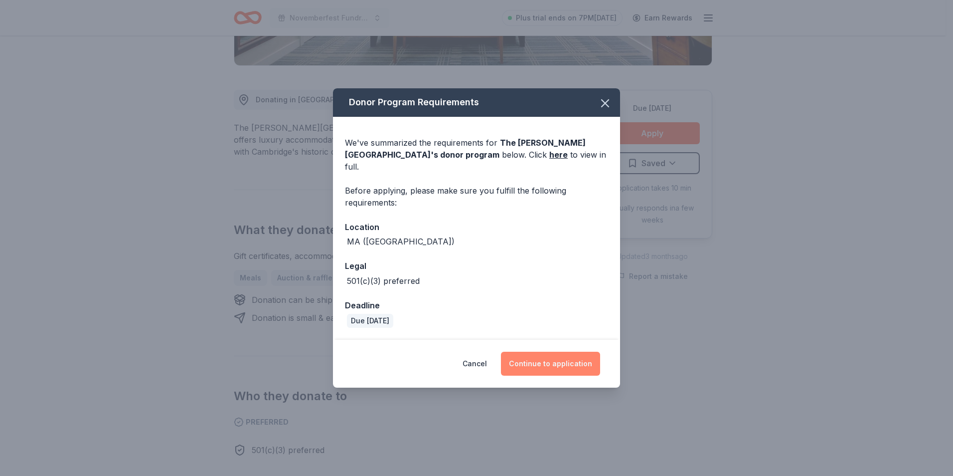
click at [554, 352] on button "Continue to application" at bounding box center [550, 363] width 99 height 24
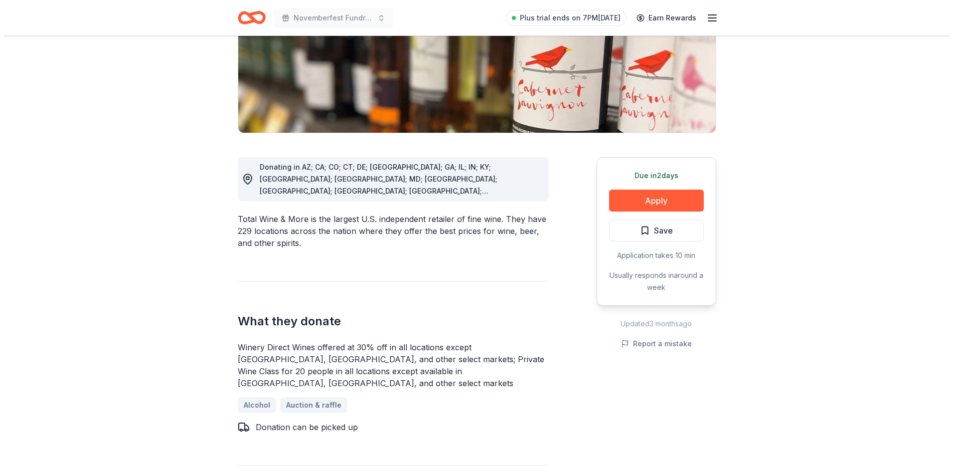
scroll to position [269, 0]
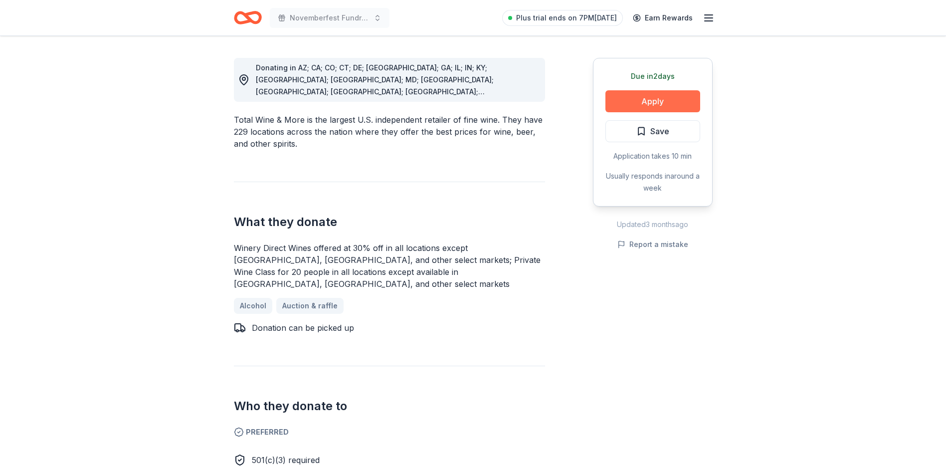
click at [663, 104] on button "Apply" at bounding box center [652, 101] width 95 height 22
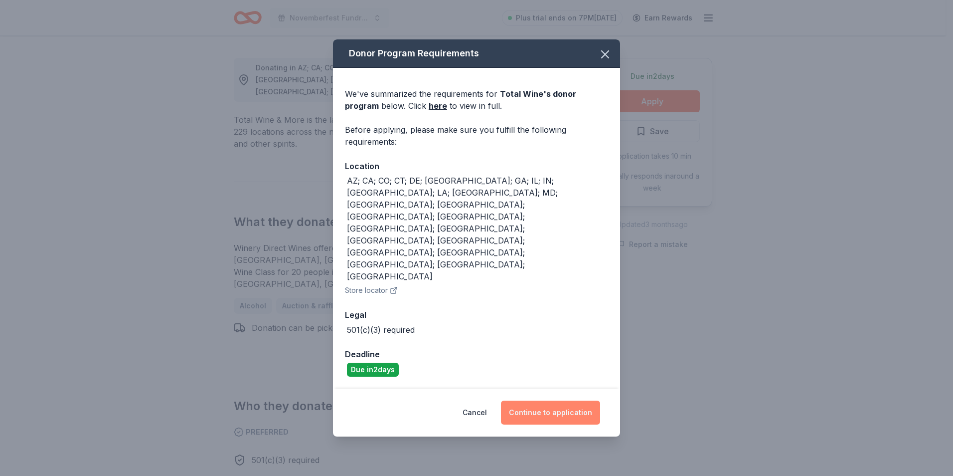
click at [547, 400] on button "Continue to application" at bounding box center [550, 412] width 99 height 24
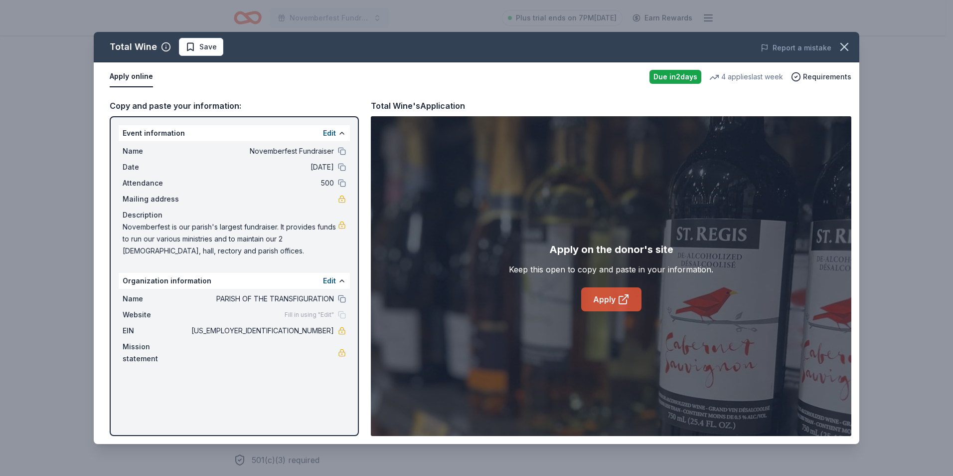
click at [606, 300] on link "Apply" at bounding box center [611, 299] width 60 height 24
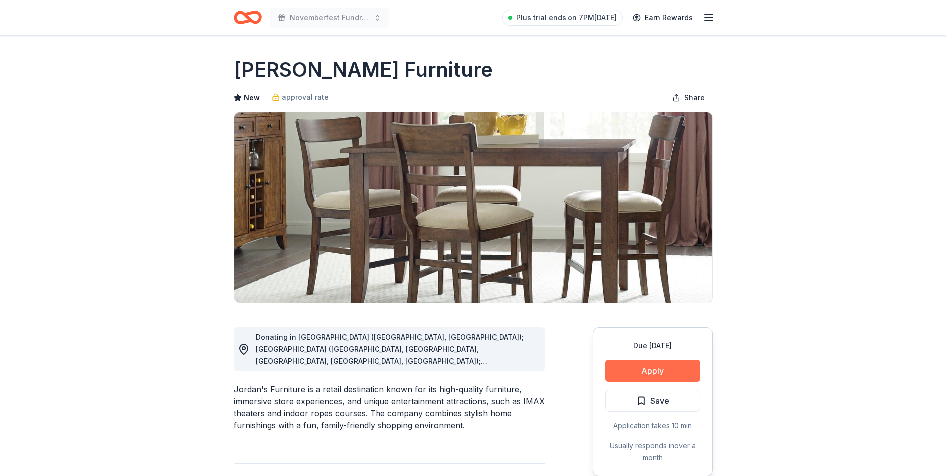
click at [654, 364] on button "Apply" at bounding box center [652, 370] width 95 height 22
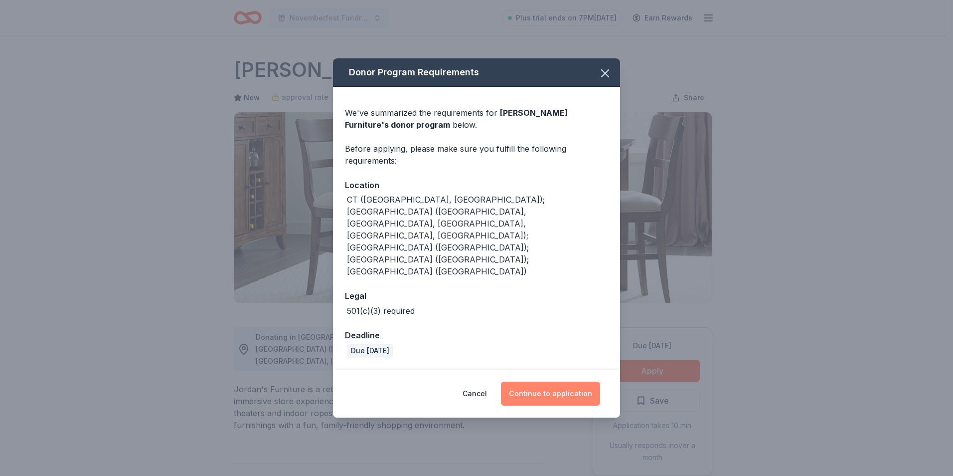
click at [533, 381] on button "Continue to application" at bounding box center [550, 393] width 99 height 24
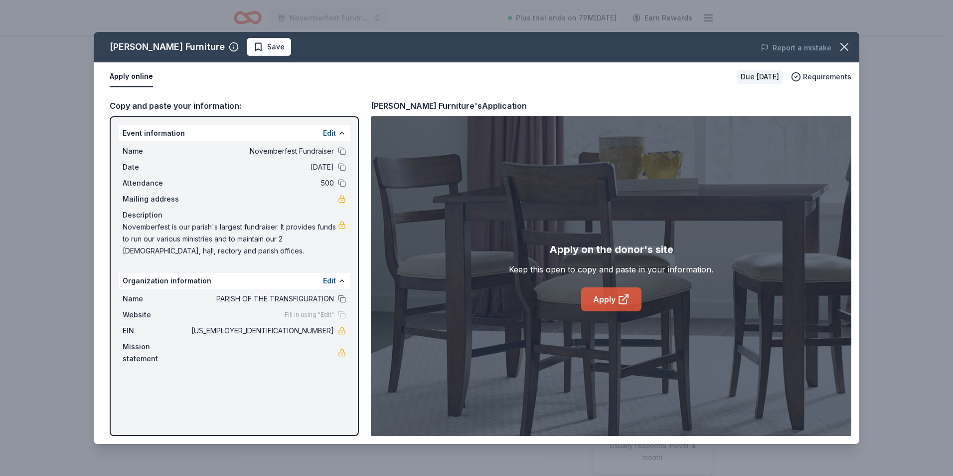
click at [601, 299] on link "Apply" at bounding box center [611, 299] width 60 height 24
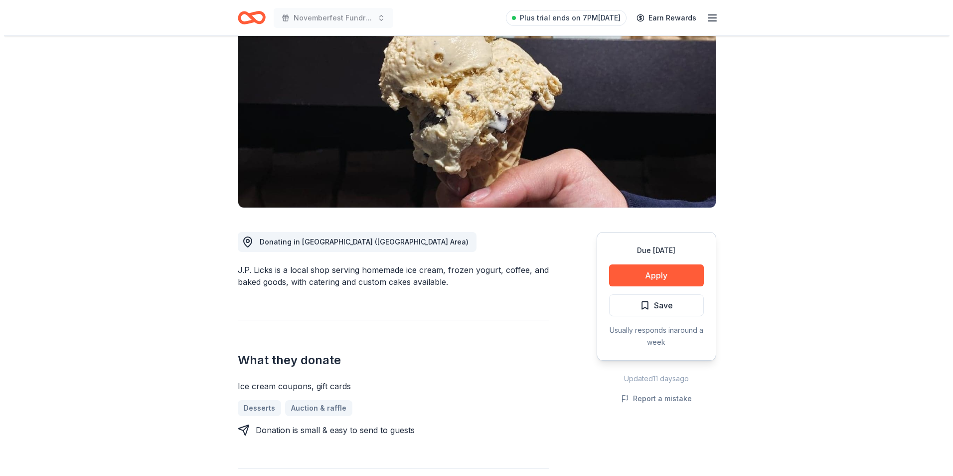
scroll to position [54, 0]
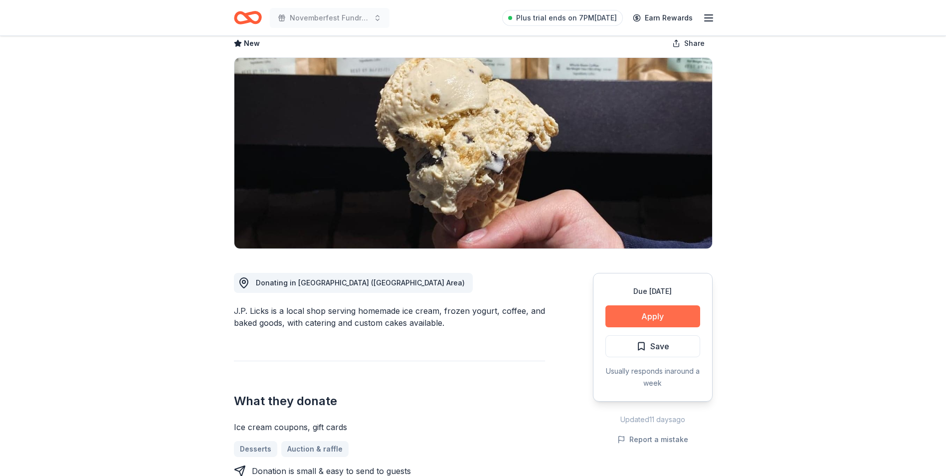
click at [657, 313] on button "Apply" at bounding box center [652, 316] width 95 height 22
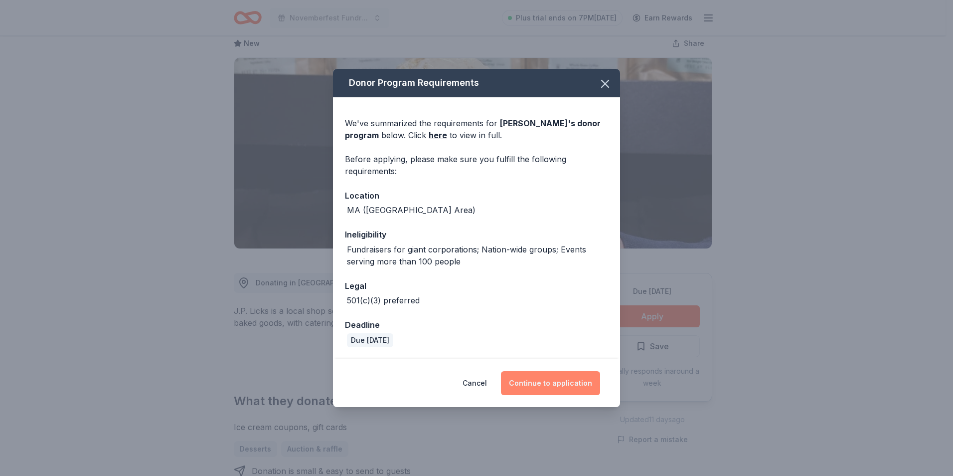
click at [549, 385] on button "Continue to application" at bounding box center [550, 383] width 99 height 24
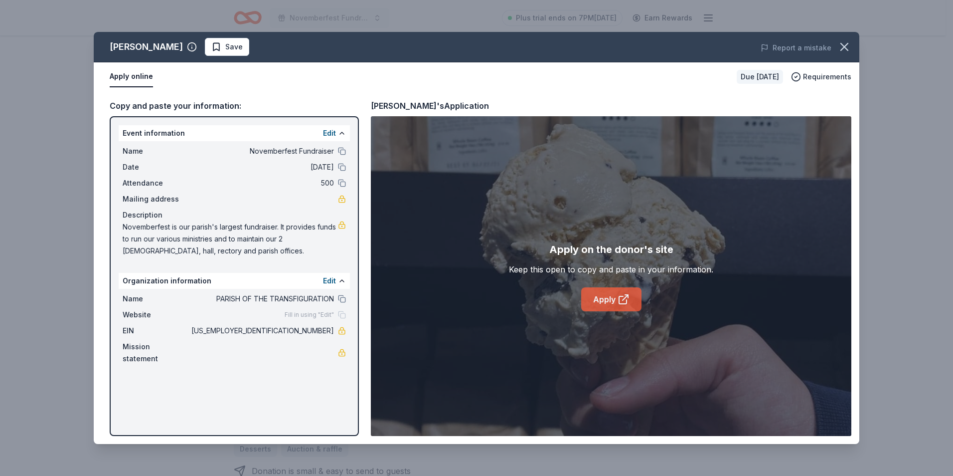
click at [602, 302] on link "Apply" at bounding box center [611, 299] width 60 height 24
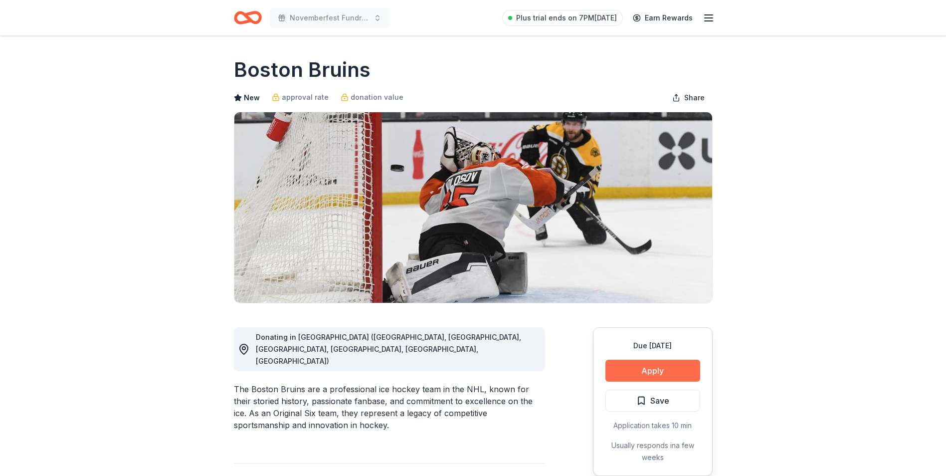
click at [643, 366] on button "Apply" at bounding box center [652, 370] width 95 height 22
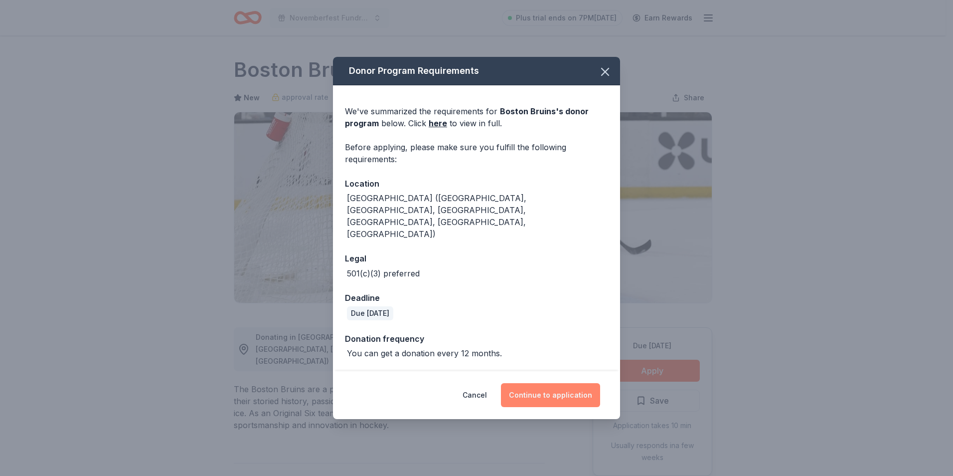
click at [575, 383] on button "Continue to application" at bounding box center [550, 395] width 99 height 24
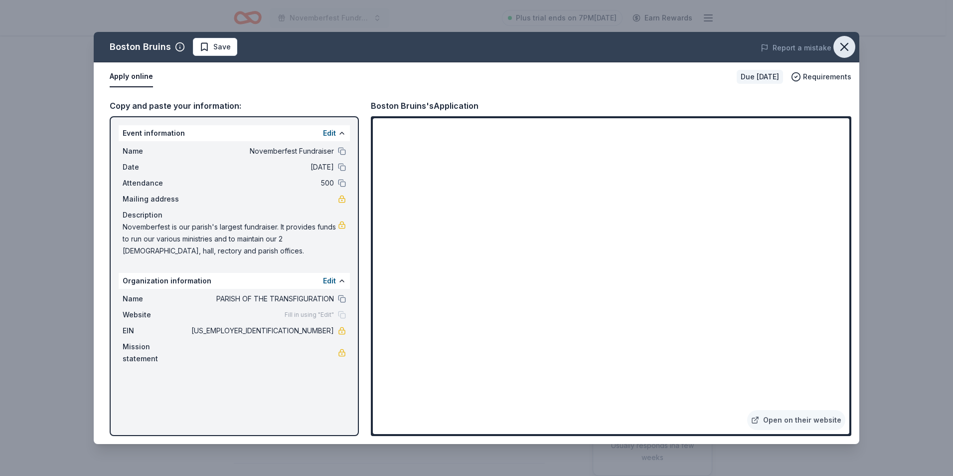
click at [842, 40] on icon "button" at bounding box center [845, 47] width 14 height 14
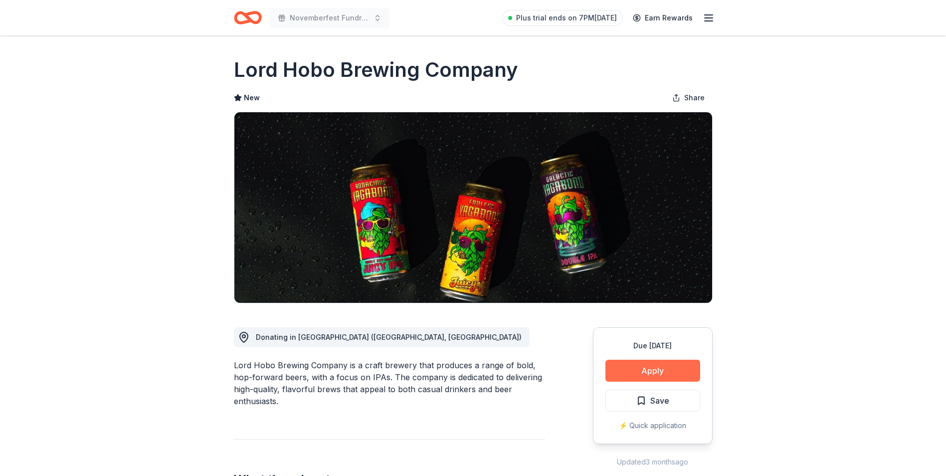
click at [662, 369] on button "Apply" at bounding box center [652, 370] width 95 height 22
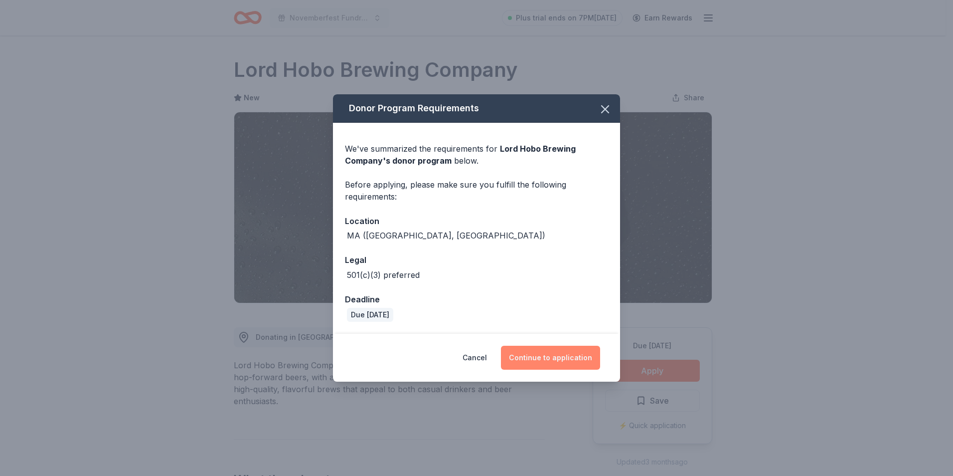
click at [577, 354] on button "Continue to application" at bounding box center [550, 357] width 99 height 24
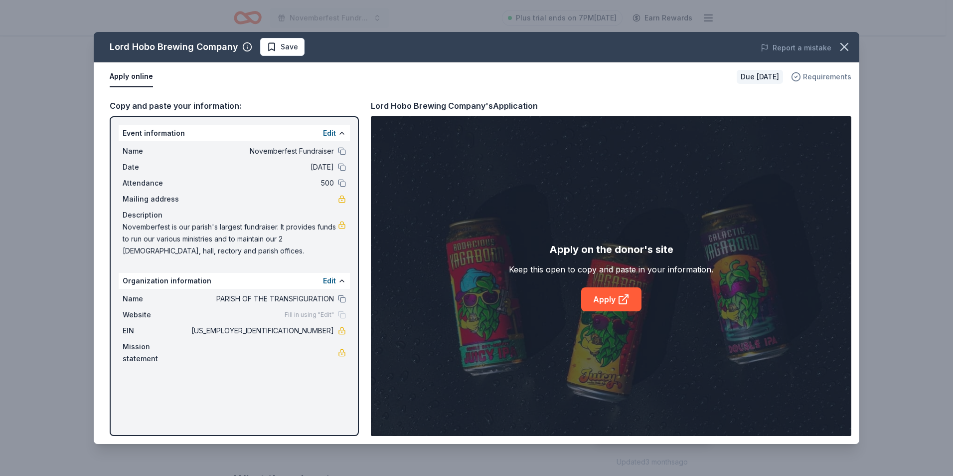
click at [819, 77] on span "Requirements" at bounding box center [827, 77] width 48 height 12
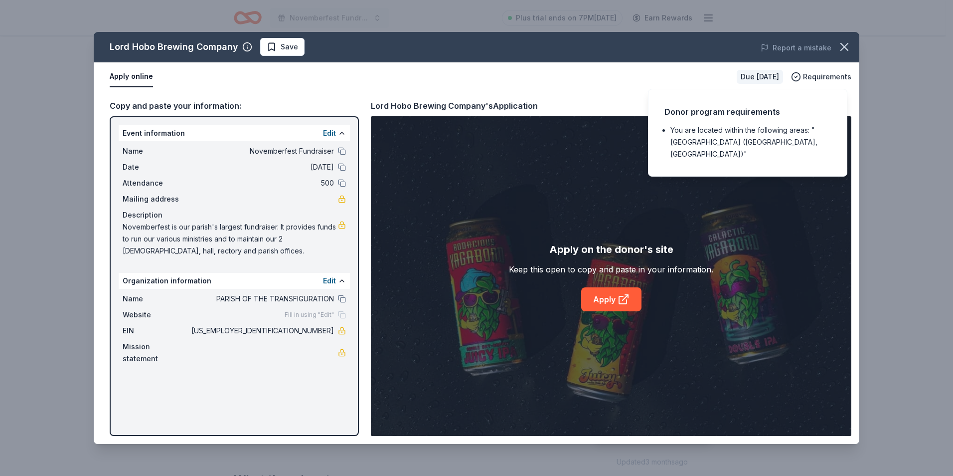
click at [285, 173] on span "[DATE]" at bounding box center [261, 167] width 145 height 12
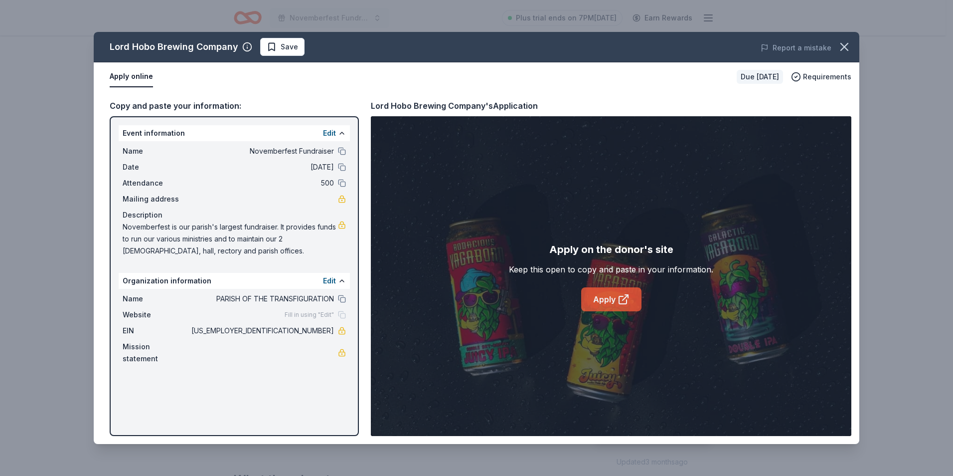
click at [615, 295] on link "Apply" at bounding box center [611, 299] width 60 height 24
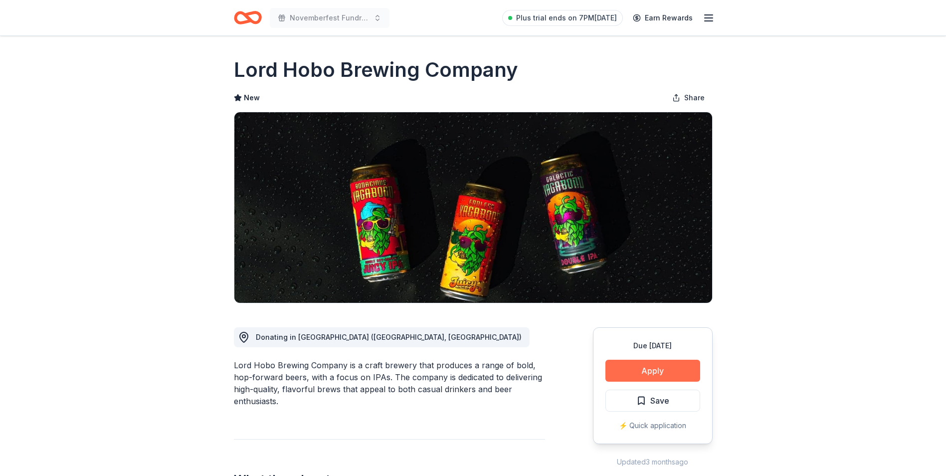
click at [645, 367] on button "Apply" at bounding box center [652, 370] width 95 height 22
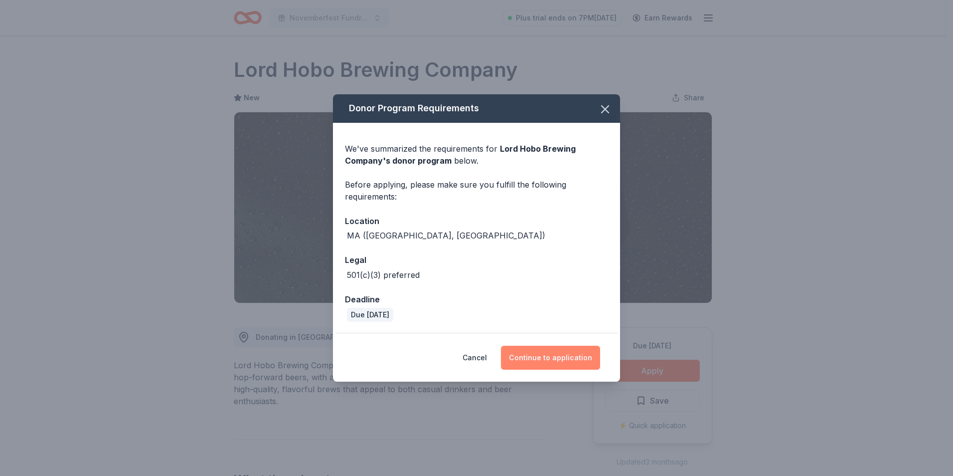
click at [564, 352] on button "Continue to application" at bounding box center [550, 357] width 99 height 24
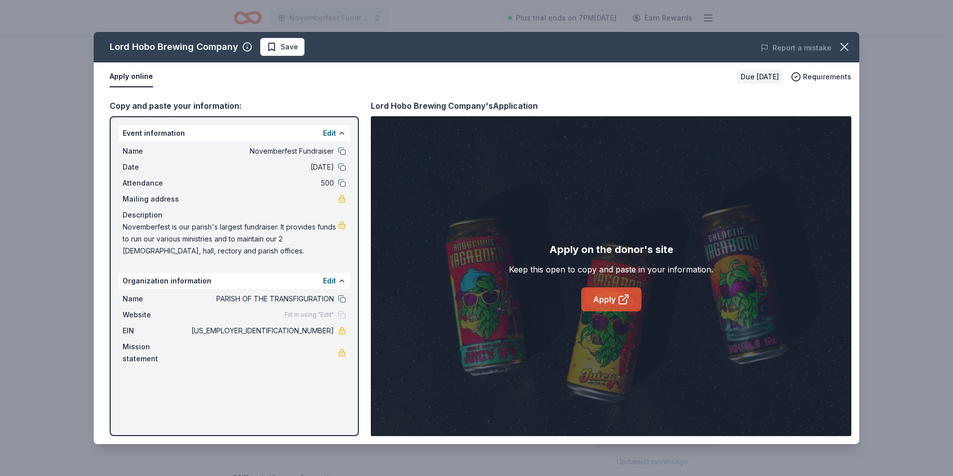
click at [620, 304] on icon at bounding box center [622, 299] width 7 height 7
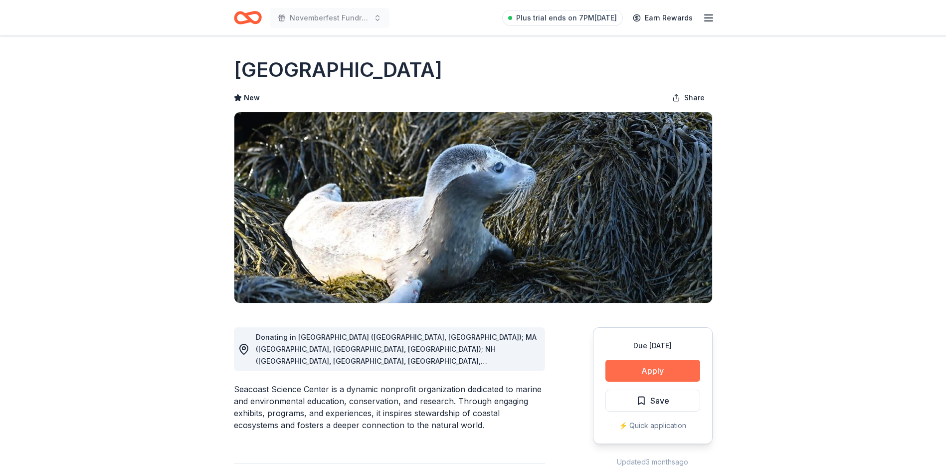
click at [640, 366] on button "Apply" at bounding box center [652, 370] width 95 height 22
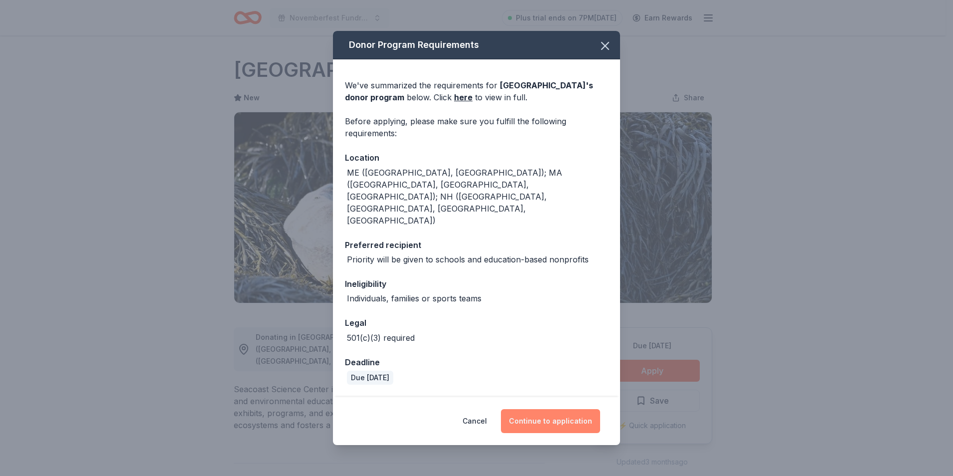
click at [580, 411] on button "Continue to application" at bounding box center [550, 421] width 99 height 24
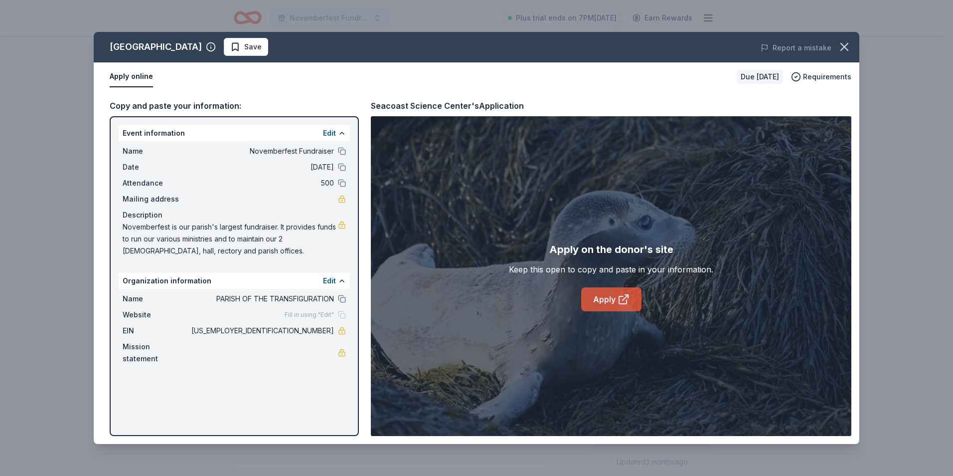
click at [610, 294] on link "Apply" at bounding box center [611, 299] width 60 height 24
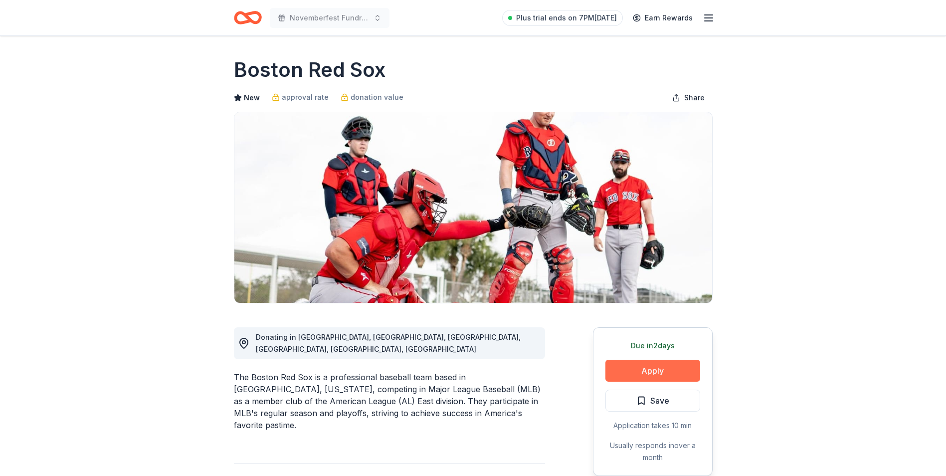
click at [643, 364] on button "Apply" at bounding box center [652, 370] width 95 height 22
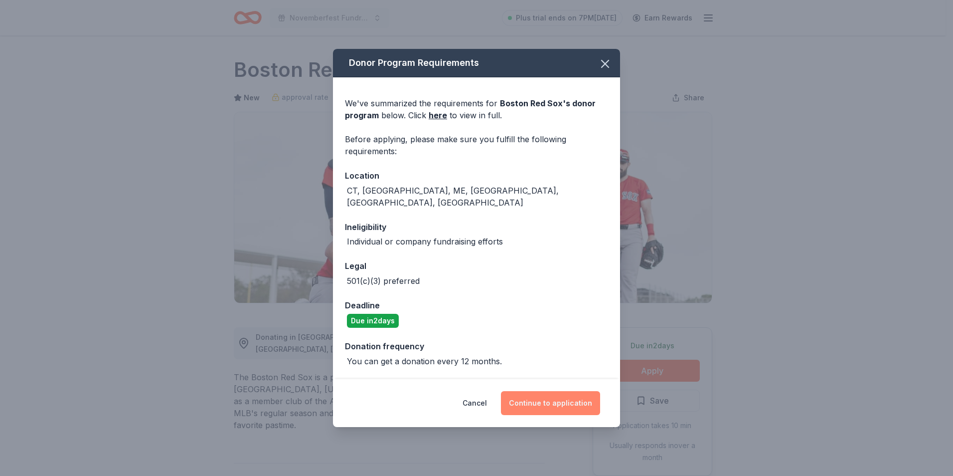
click at [547, 393] on button "Continue to application" at bounding box center [550, 403] width 99 height 24
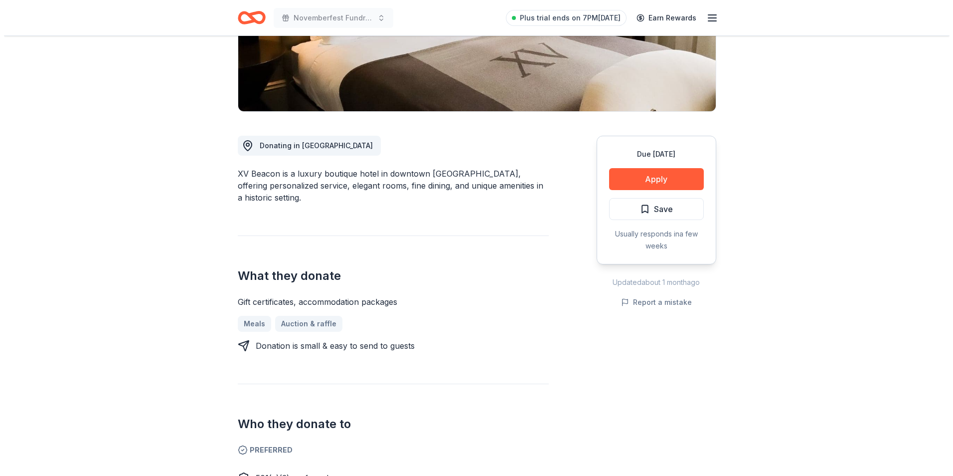
scroll to position [188, 0]
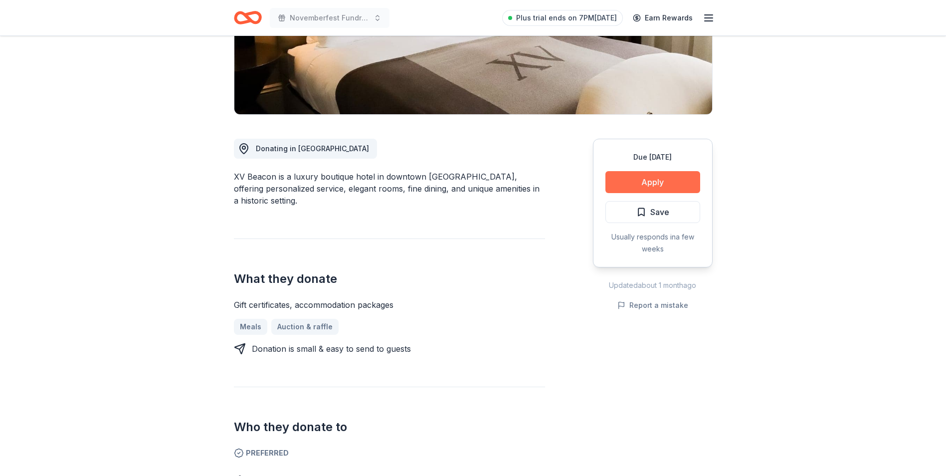
click at [659, 174] on button "Apply" at bounding box center [652, 182] width 95 height 22
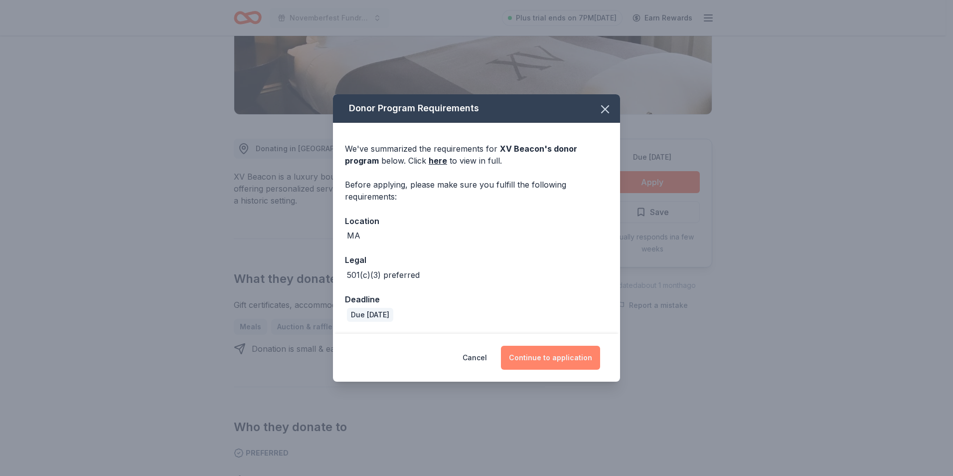
click at [556, 353] on button "Continue to application" at bounding box center [550, 357] width 99 height 24
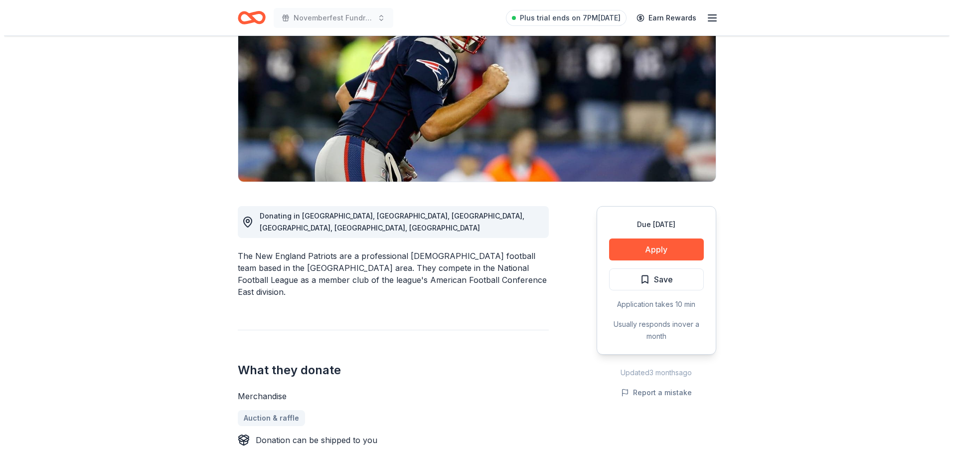
scroll to position [137, 0]
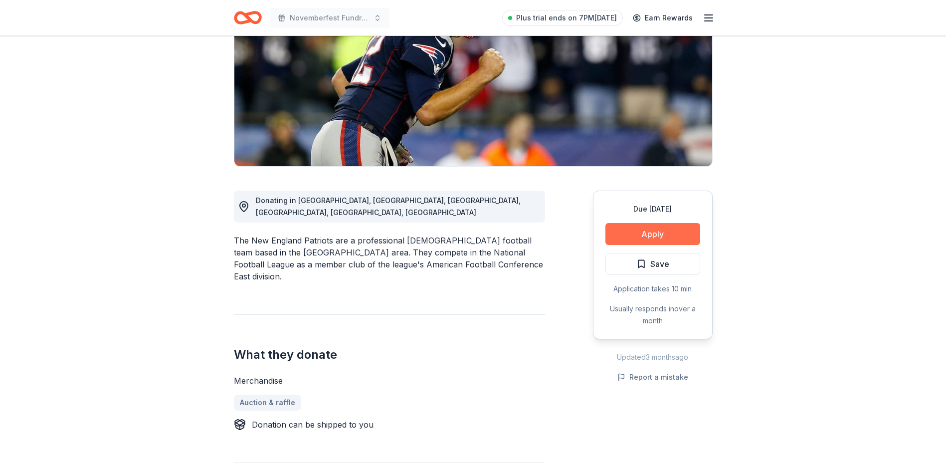
click at [633, 231] on button "Apply" at bounding box center [652, 234] width 95 height 22
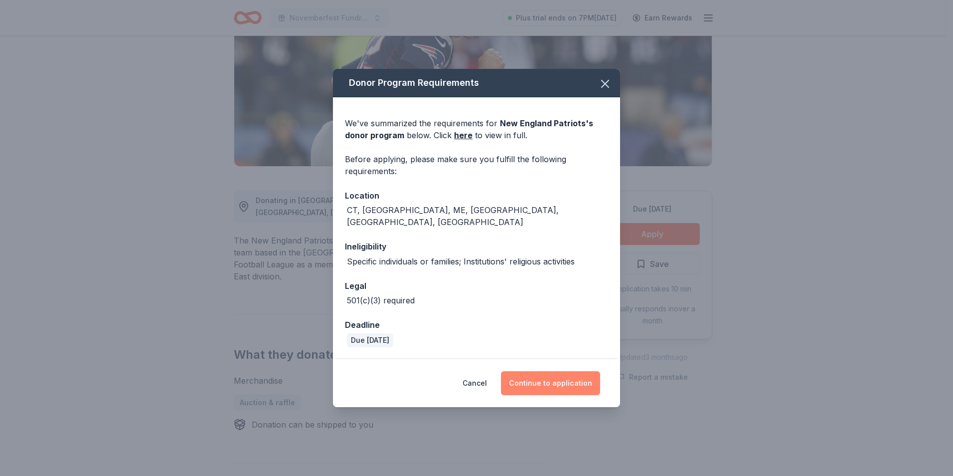
click at [564, 371] on button "Continue to application" at bounding box center [550, 383] width 99 height 24
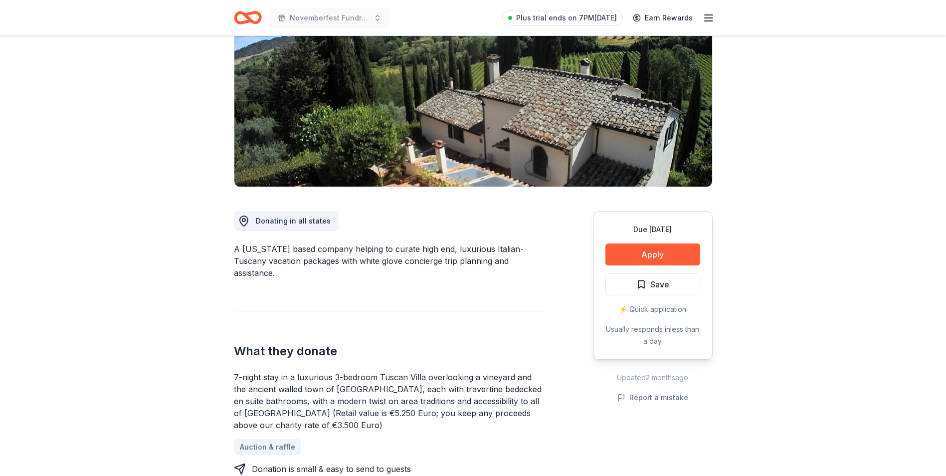
scroll to position [113, 0]
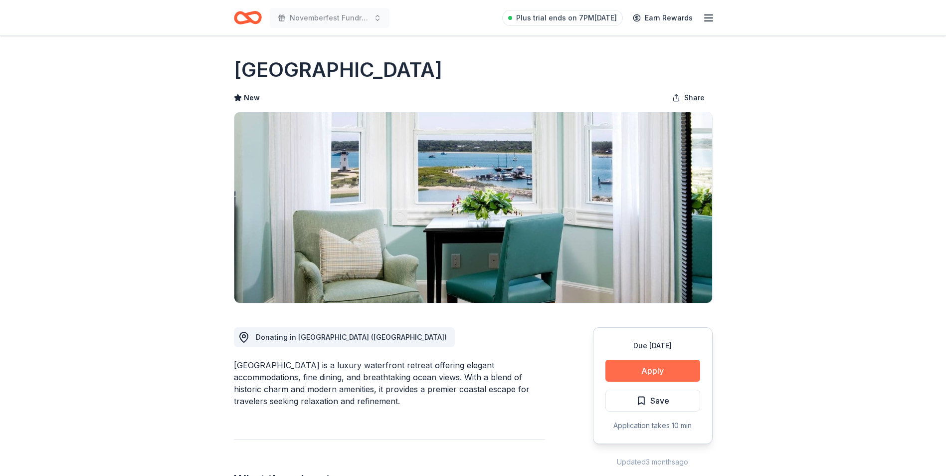
click at [675, 369] on button "Apply" at bounding box center [652, 370] width 95 height 22
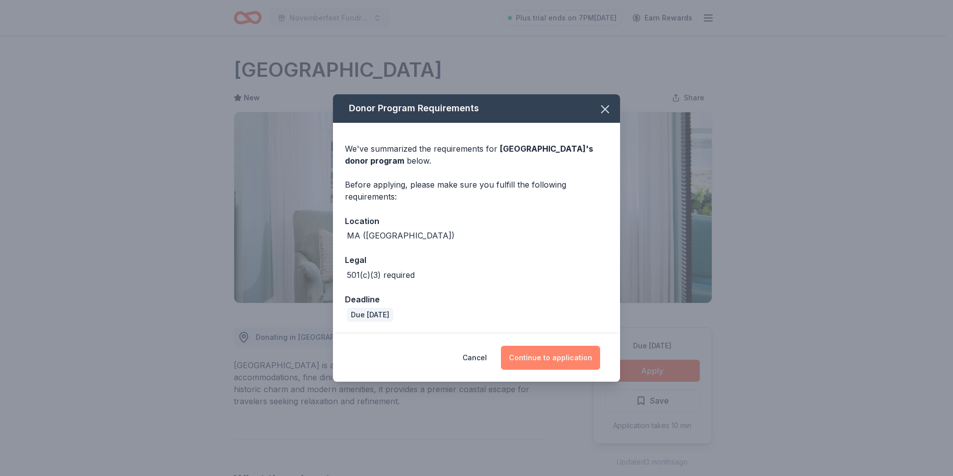
click at [544, 355] on button "Continue to application" at bounding box center [550, 357] width 99 height 24
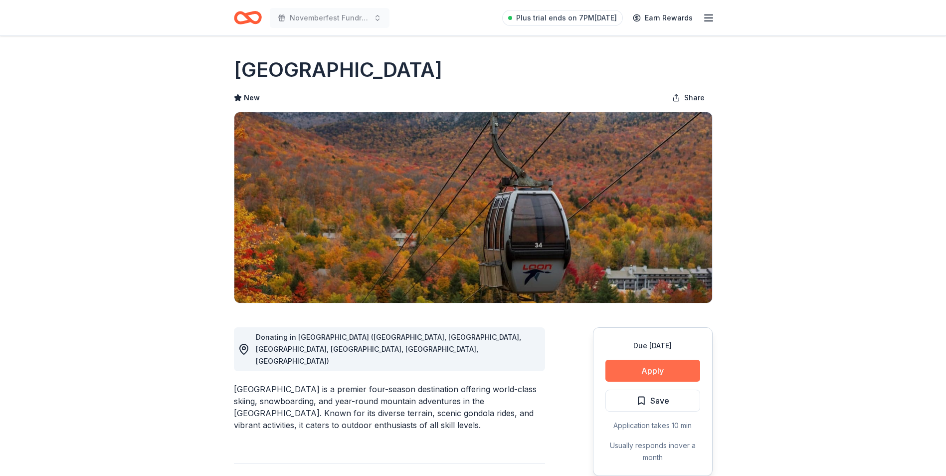
click at [634, 369] on button "Apply" at bounding box center [652, 370] width 95 height 22
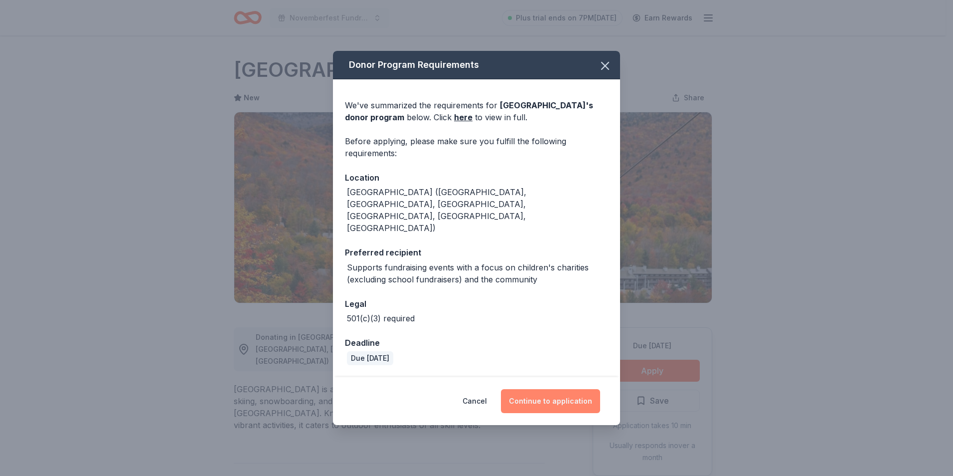
click at [562, 389] on button "Continue to application" at bounding box center [550, 401] width 99 height 24
